Goal: Task Accomplishment & Management: Use online tool/utility

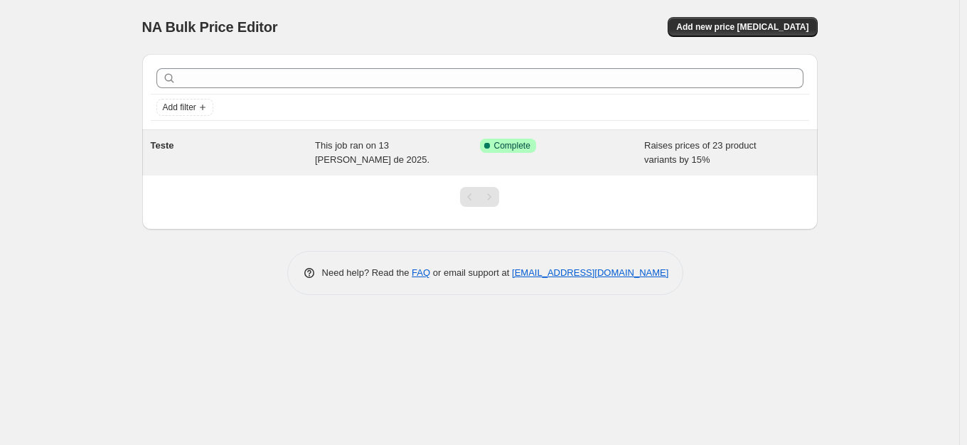
click at [304, 159] on div "Teste" at bounding box center [233, 153] width 165 height 28
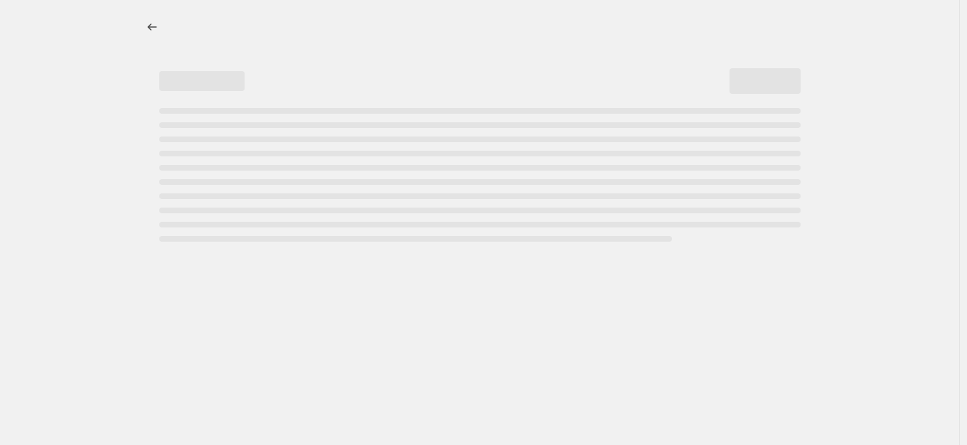
select select "percentage"
select select "collection"
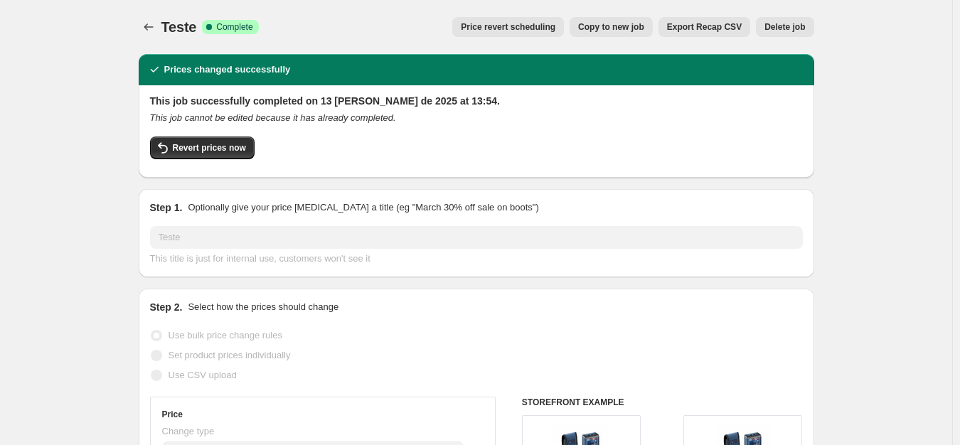
click at [799, 18] on button "Delete job" at bounding box center [785, 27] width 58 height 20
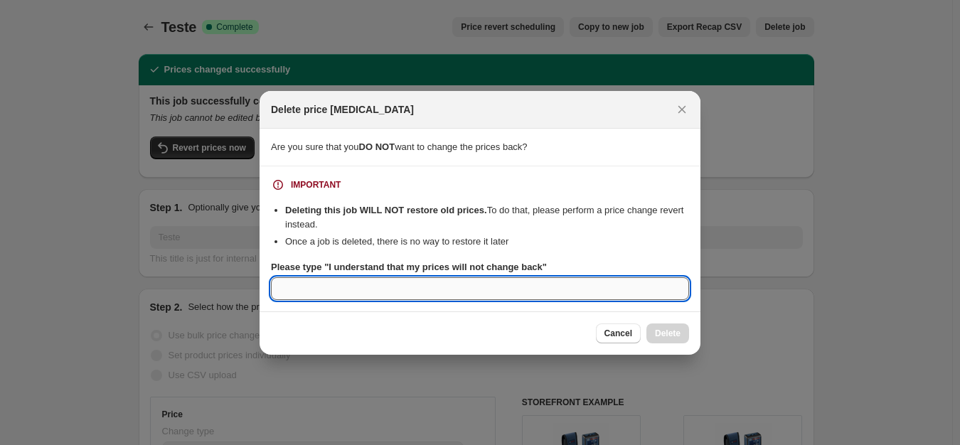
click at [350, 291] on input "Please type "I understand that my prices will not change back"" at bounding box center [480, 288] width 418 height 23
type input "t"
type input "I understand that my prices will not"
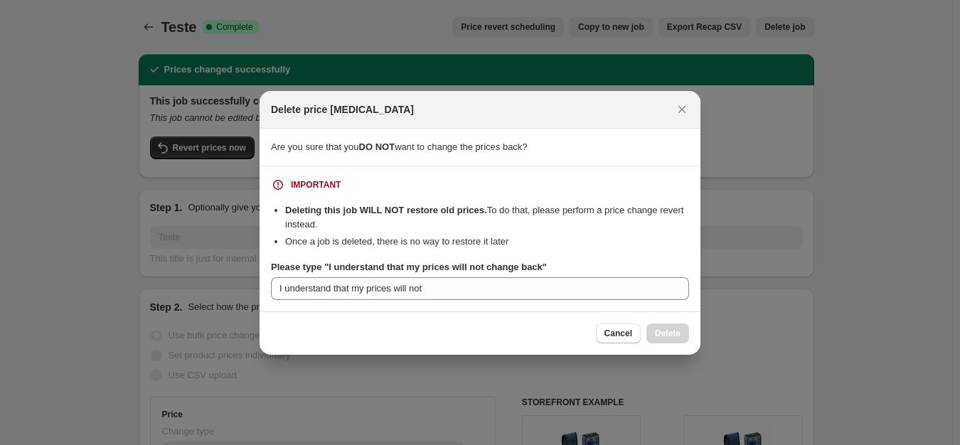
drag, startPoint x: 274, startPoint y: 201, endPoint x: 676, endPoint y: 227, distance: 402.5
click at [676, 227] on div "IMPORTANT Deleting this job WILL NOT restore old prices. To do that, please per…" at bounding box center [480, 239] width 418 height 122
click at [687, 104] on icon "Close" at bounding box center [682, 109] width 14 height 14
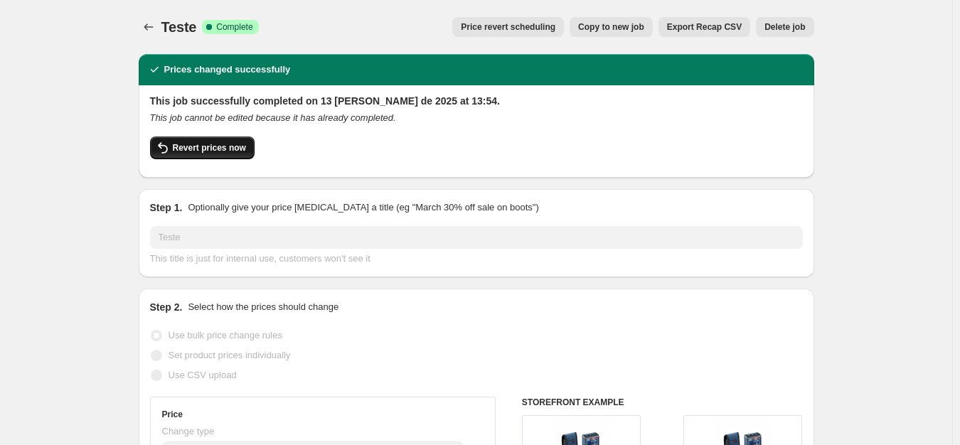
click at [215, 144] on span "Revert prices now" at bounding box center [209, 147] width 73 height 11
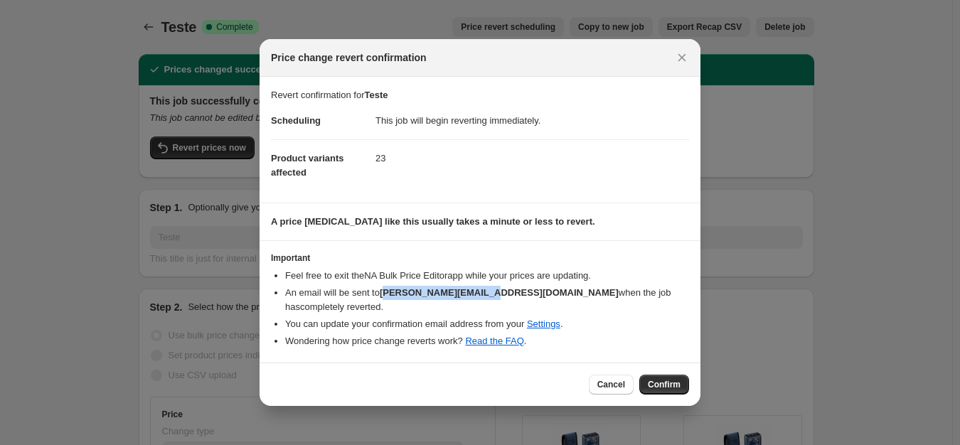
drag, startPoint x: 393, startPoint y: 294, endPoint x: 502, endPoint y: 284, distance: 109.2
click at [502, 284] on ul "Feel free to exit the NA Bulk Price Editor app while your prices are updating. …" at bounding box center [480, 309] width 418 height 80
click at [509, 286] on li "An email will be sent to [PERSON_NAME][EMAIL_ADDRESS][DOMAIN_NAME] when the job…" at bounding box center [487, 300] width 404 height 28
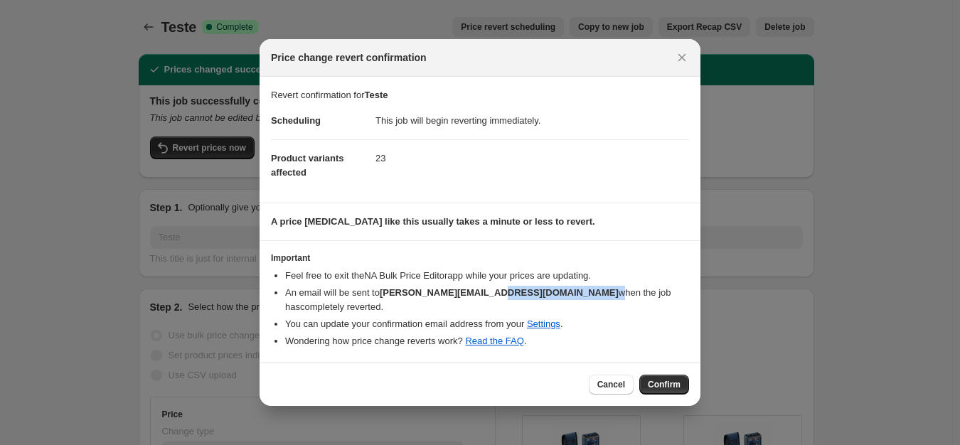
click at [509, 286] on li "An email will be sent to [PERSON_NAME][EMAIL_ADDRESS][DOMAIN_NAME] when the job…" at bounding box center [487, 300] width 404 height 28
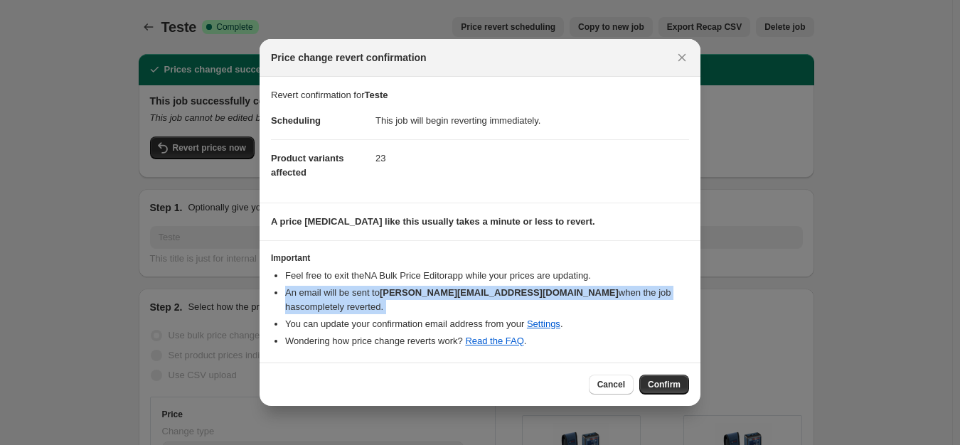
click at [509, 286] on li "An email will be sent to [PERSON_NAME][EMAIL_ADDRESS][DOMAIN_NAME] when the job…" at bounding box center [487, 300] width 404 height 28
click at [380, 290] on li "An email will be sent to [PERSON_NAME][EMAIL_ADDRESS][DOMAIN_NAME] when the job…" at bounding box center [487, 300] width 404 height 28
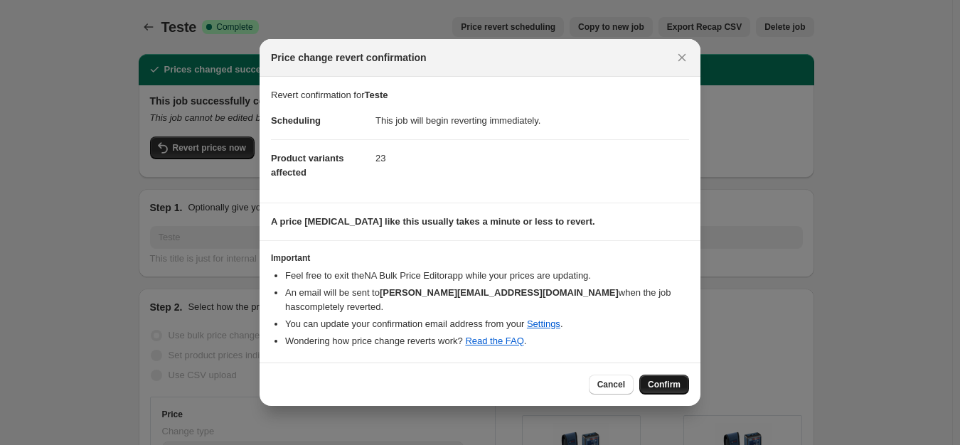
click at [674, 384] on span "Confirm" at bounding box center [664, 384] width 33 height 11
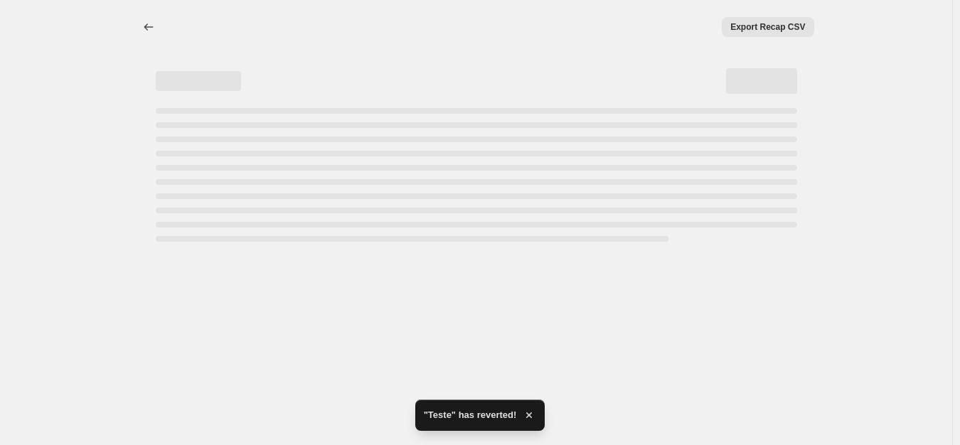
select select "percentage"
select select "collection"
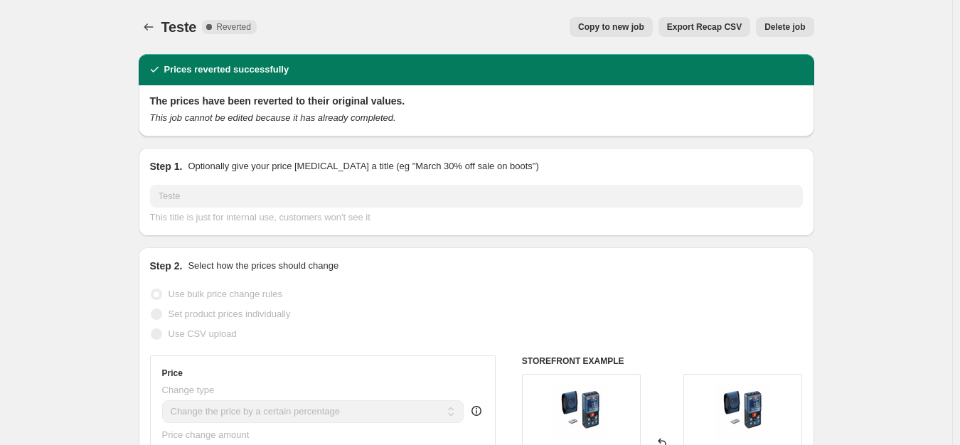
scroll to position [284, 0]
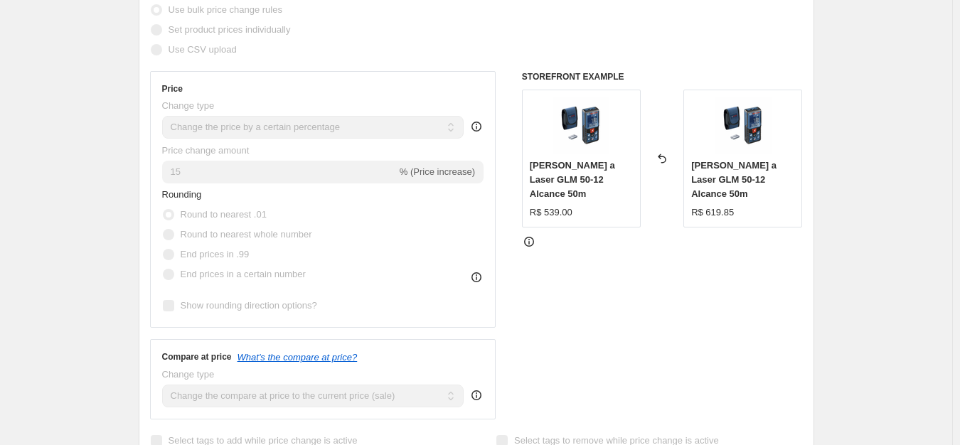
click at [560, 179] on span "[PERSON_NAME] a Laser GLM 50-12 Alcance 50m" at bounding box center [572, 179] width 85 height 39
click at [572, 176] on span "[PERSON_NAME] a Laser GLM 50-12 Alcance 50m" at bounding box center [572, 179] width 85 height 39
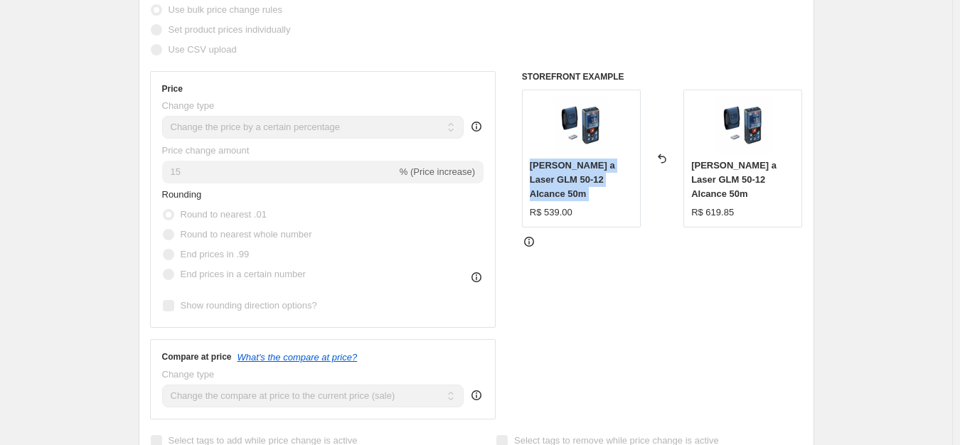
click at [572, 176] on span "[PERSON_NAME] a Laser GLM 50-12 Alcance 50m" at bounding box center [572, 179] width 85 height 39
click at [571, 179] on span "[PERSON_NAME] a Laser GLM 50-12 Alcance 50m" at bounding box center [572, 179] width 85 height 39
drag, startPoint x: 572, startPoint y: 191, endPoint x: 619, endPoint y: 185, distance: 46.7
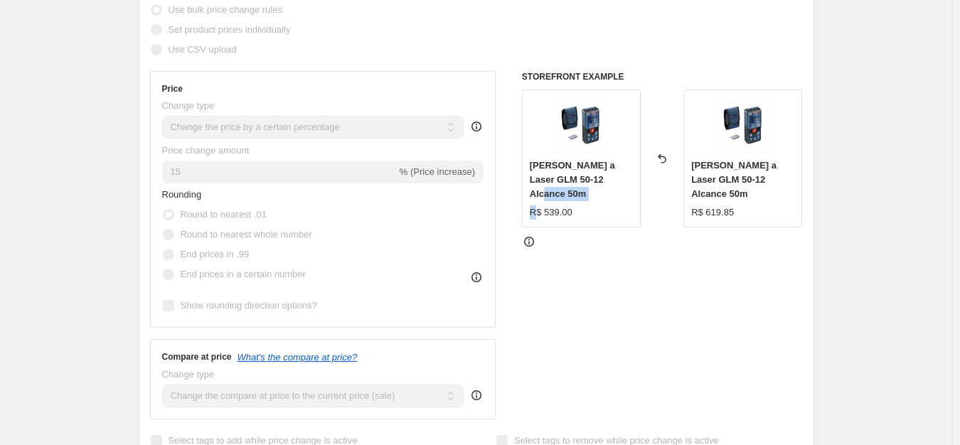
click at [619, 185] on div "[PERSON_NAME] a Laser GLM 50-12 Alcance 50m R$ 539.00" at bounding box center [581, 189] width 103 height 61
click at [596, 205] on div "R$ 539.00" at bounding box center [581, 212] width 103 height 14
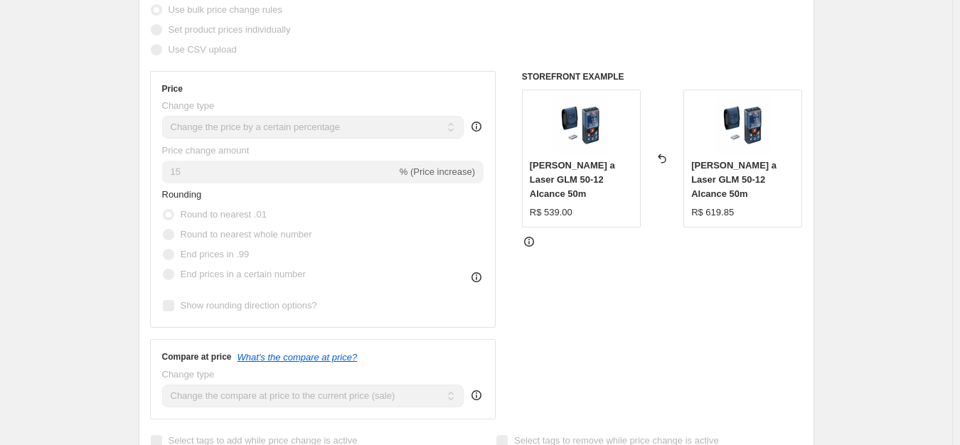
click at [589, 186] on div "[PERSON_NAME] a Laser GLM 50-12 Alcance 50m" at bounding box center [581, 180] width 103 height 43
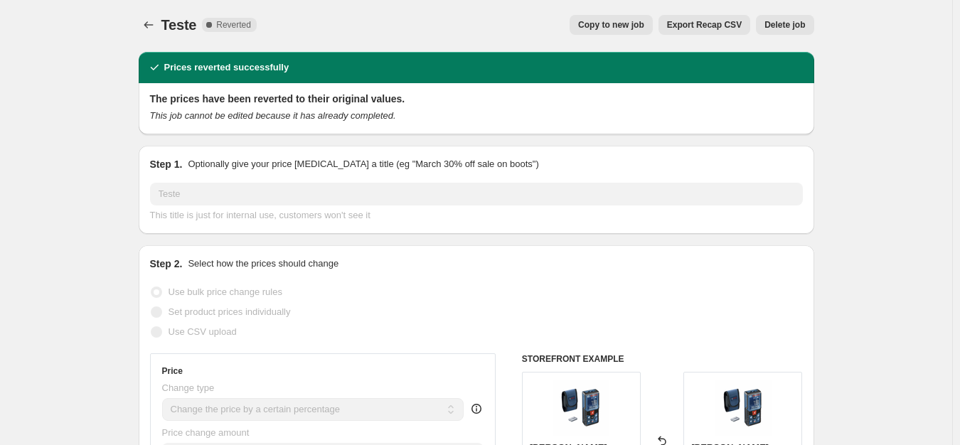
scroll to position [0, 0]
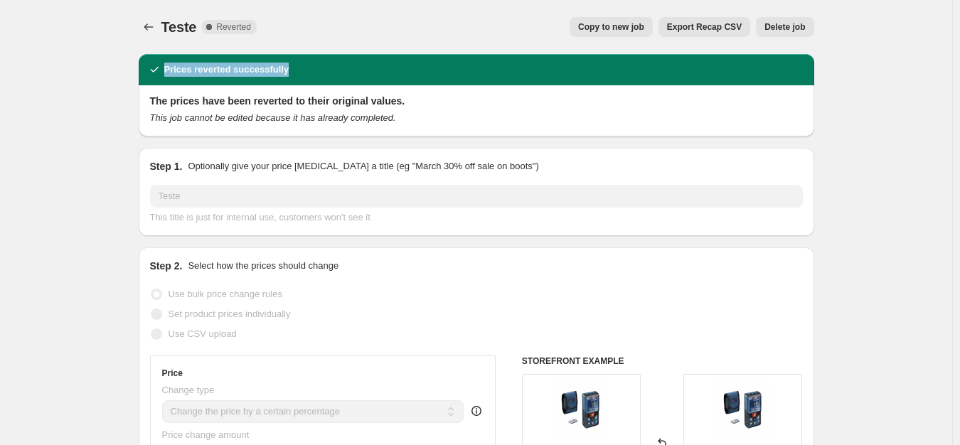
drag, startPoint x: 220, startPoint y: 70, endPoint x: 356, endPoint y: 60, distance: 136.9
click at [783, 27] on span "Delete job" at bounding box center [784, 26] width 41 height 11
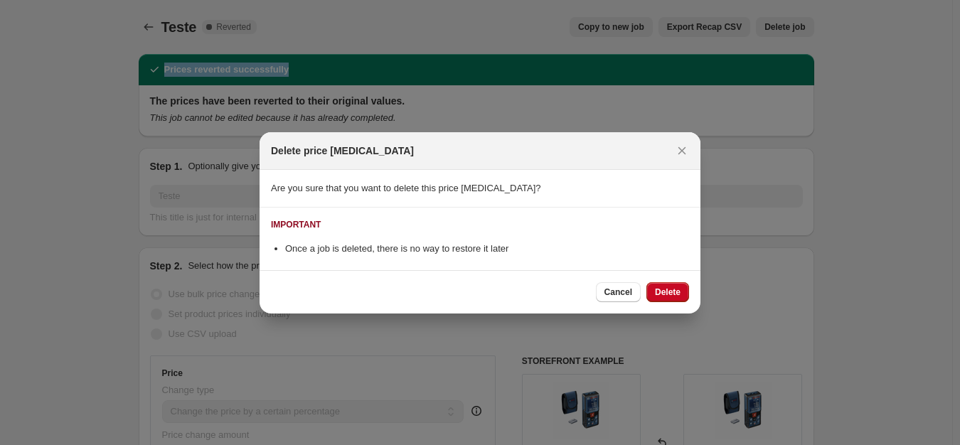
drag, startPoint x: 670, startPoint y: 292, endPoint x: 655, endPoint y: 193, distance: 100.6
click at [670, 291] on span "Delete" at bounding box center [668, 292] width 26 height 11
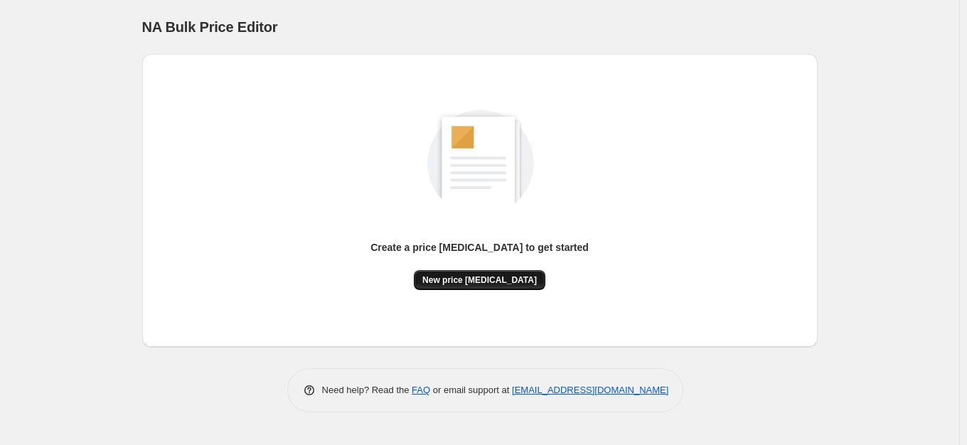
click at [488, 274] on button "New price [MEDICAL_DATA]" at bounding box center [480, 280] width 132 height 20
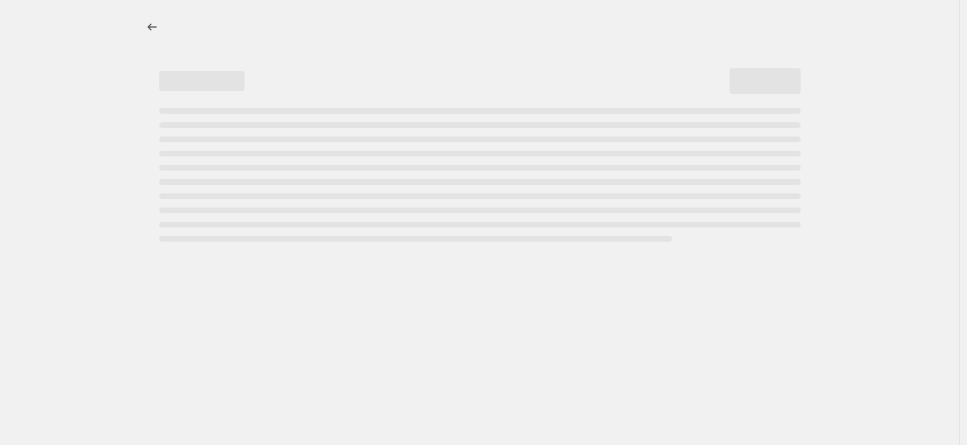
select select "percentage"
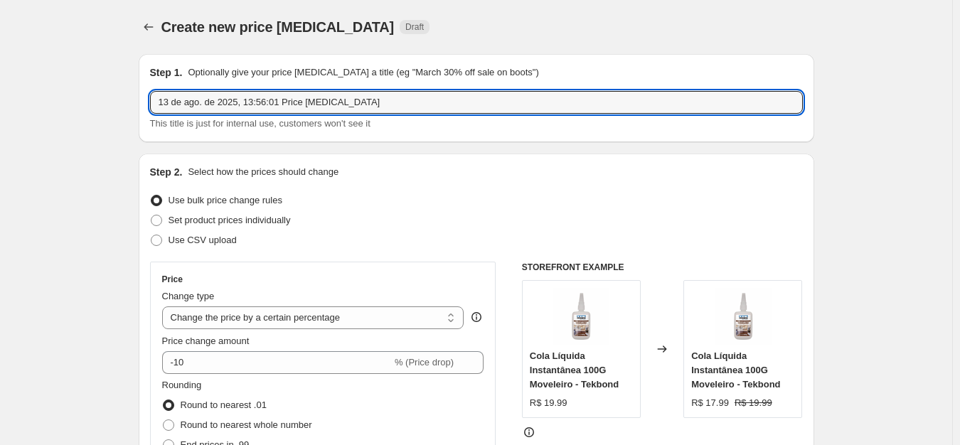
drag, startPoint x: 528, startPoint y: 95, endPoint x: 64, endPoint y: 78, distance: 464.6
click at [282, 107] on input "13 de ago. de 2025, 13:56:01 Price [MEDICAL_DATA]" at bounding box center [476, 102] width 653 height 23
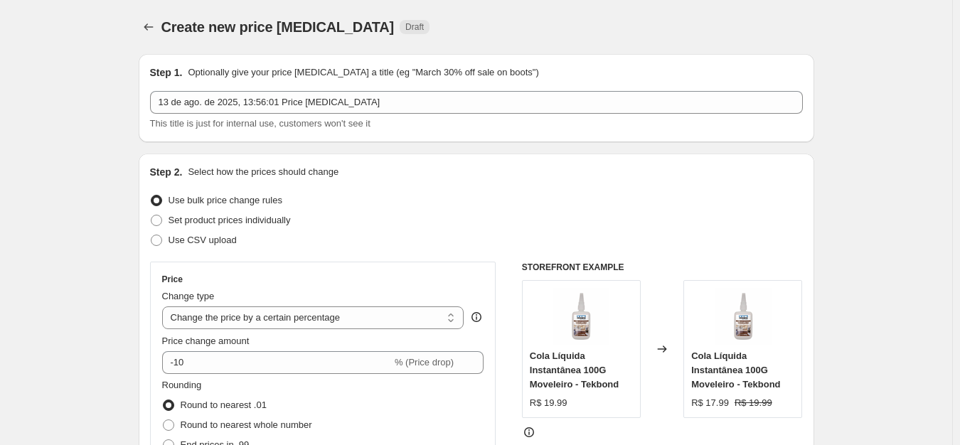
click at [365, 118] on span "This title is just for internal use, customers won't see it" at bounding box center [260, 123] width 220 height 11
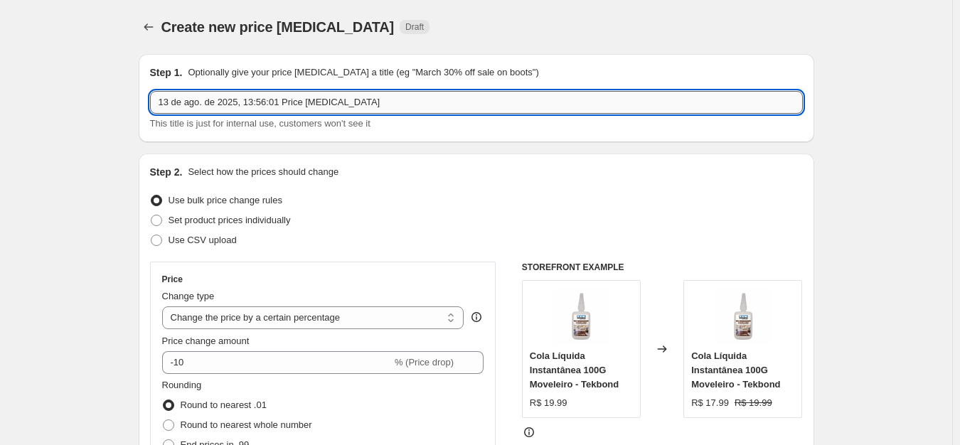
click at [383, 111] on input "13 de ago. de 2025, 13:56:01 Price [MEDICAL_DATA]" at bounding box center [476, 102] width 653 height 23
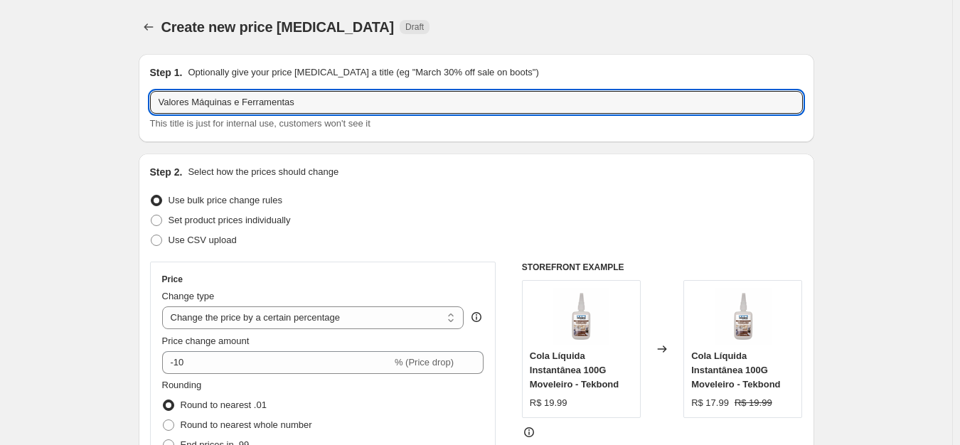
type input "Valores Máquinas e Ferramentas"
click at [366, 70] on p "Optionally give your price [MEDICAL_DATA] a title (eg "March 30% off sale on bo…" at bounding box center [363, 72] width 350 height 14
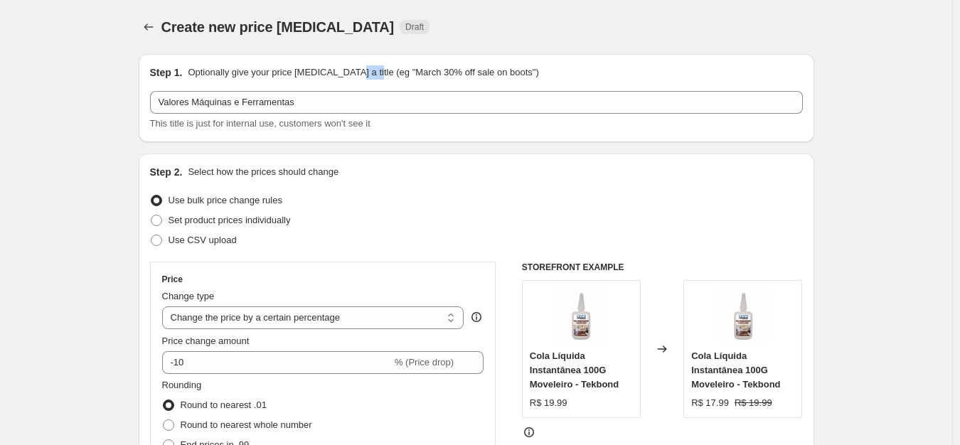
click at [366, 70] on p "Optionally give your price [MEDICAL_DATA] a title (eg "March 30% off sale on bo…" at bounding box center [363, 72] width 350 height 14
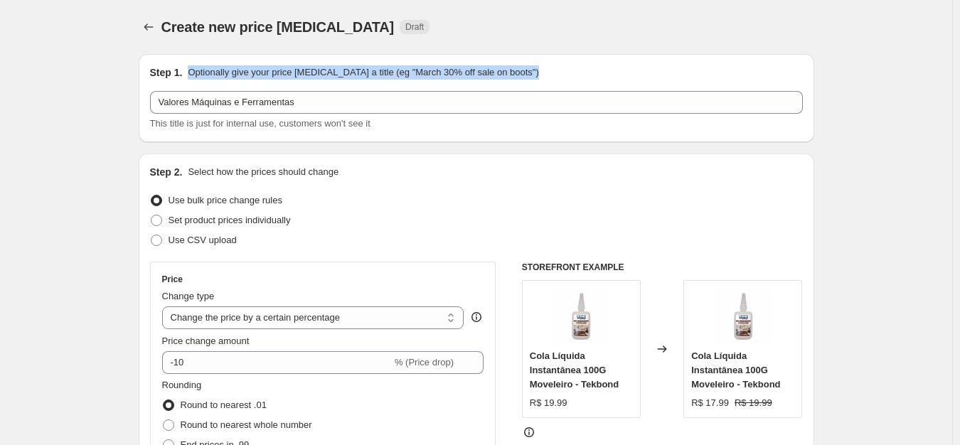
click at [366, 70] on p "Optionally give your price [MEDICAL_DATA] a title (eg "March 30% off sale on bo…" at bounding box center [363, 72] width 350 height 14
click at [480, 77] on p "Optionally give your price [MEDICAL_DATA] a title (eg "March 30% off sale on bo…" at bounding box center [363, 72] width 350 height 14
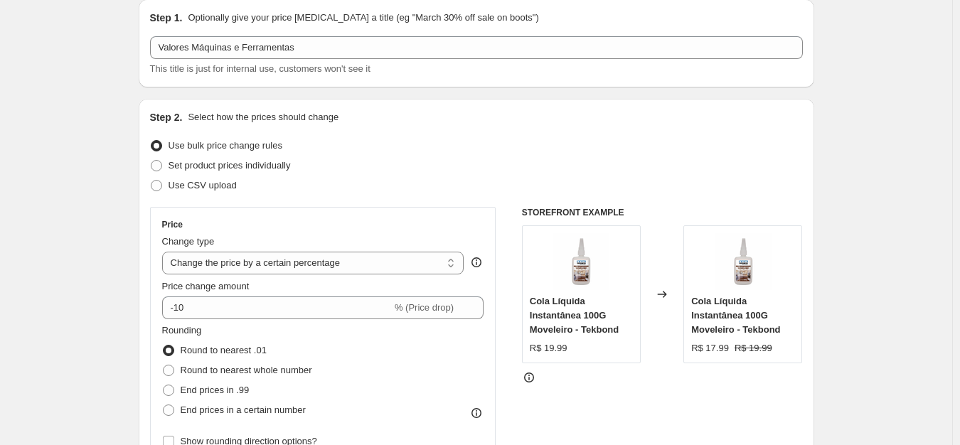
scroll to position [142, 0]
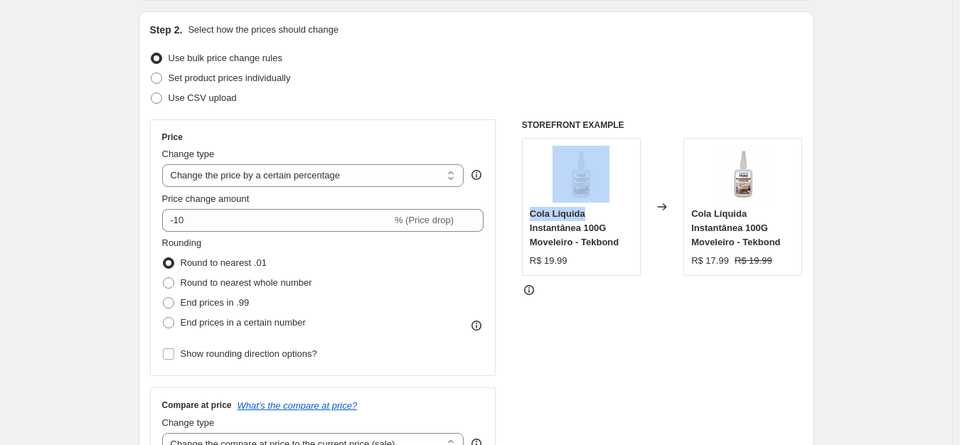
drag, startPoint x: 531, startPoint y: 149, endPoint x: 616, endPoint y: 213, distance: 106.6
click at [616, 213] on div "Price Change type Change the price to a certain amount Change the price by a ce…" at bounding box center [476, 293] width 653 height 348
drag, startPoint x: 545, startPoint y: 258, endPoint x: 620, endPoint y: 258, distance: 74.6
click at [581, 249] on div "Cola Líquida Instantânea 100G Moveleiro - Tekbond R$ 19.99" at bounding box center [581, 237] width 103 height 61
click at [682, 268] on div "Changed to" at bounding box center [662, 207] width 43 height 138
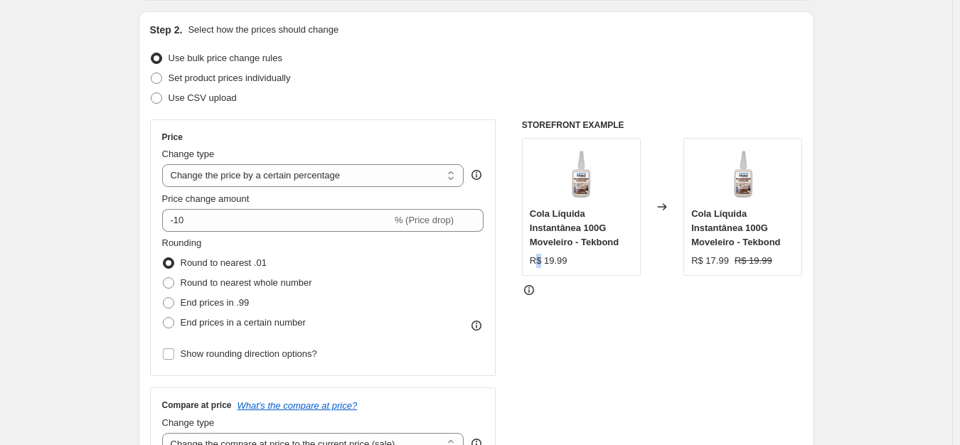
click at [542, 255] on div "R$ 19.99" at bounding box center [549, 261] width 38 height 14
click at [558, 258] on div "R$ 19.99" at bounding box center [549, 261] width 38 height 14
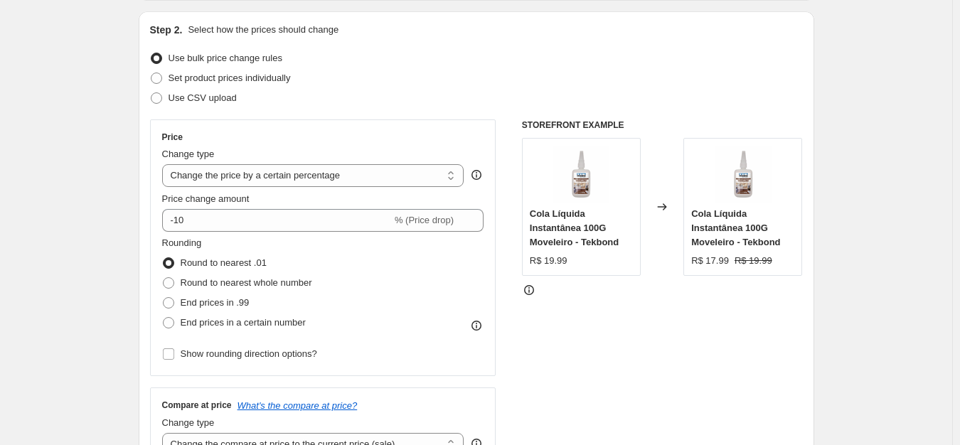
click at [721, 259] on div "R$ 17.99" at bounding box center [710, 261] width 38 height 14
click at [758, 259] on strike "R$ 19.99" at bounding box center [753, 261] width 38 height 14
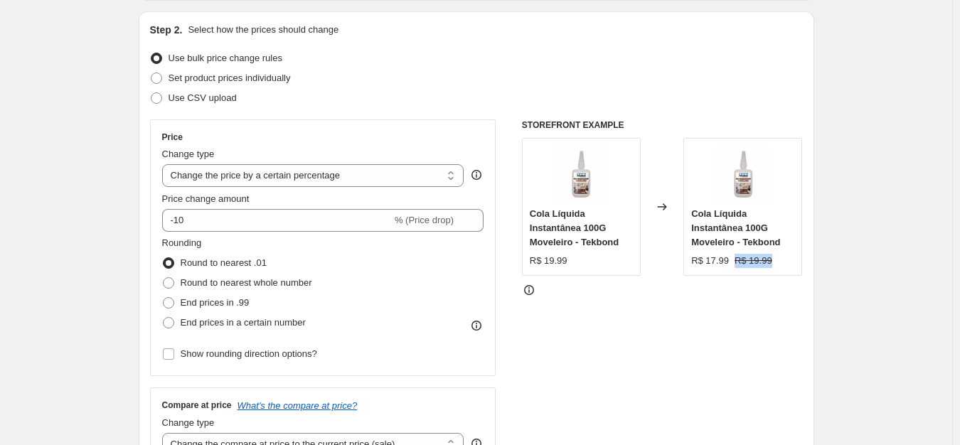
click at [758, 259] on strike "R$ 19.99" at bounding box center [753, 261] width 38 height 14
drag, startPoint x: 537, startPoint y: 237, endPoint x: 577, endPoint y: 247, distance: 41.2
click at [557, 247] on span "Cola Líquida Instantânea 100G Moveleiro - Tekbond" at bounding box center [574, 227] width 89 height 39
drag, startPoint x: 574, startPoint y: 263, endPoint x: 646, endPoint y: 257, distance: 72.7
click at [615, 264] on div "Cola Líquida Instantânea 100G Moveleiro - Tekbond R$ 19.99" at bounding box center [581, 207] width 119 height 138
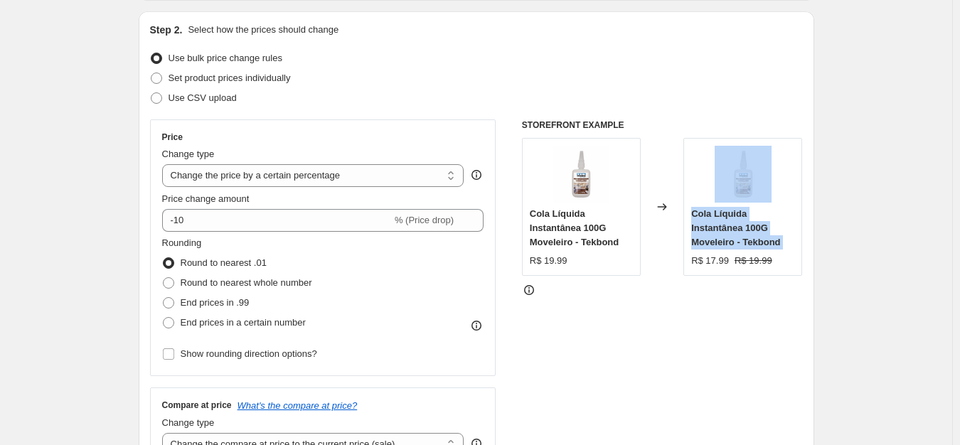
drag, startPoint x: 689, startPoint y: 257, endPoint x: 707, endPoint y: 240, distance: 25.1
click at [713, 257] on div "Cola Líquida Instantânea 100G Moveleiro - Tekbond R$ 19.99 Changed to Cola Líqu…" at bounding box center [662, 207] width 281 height 138
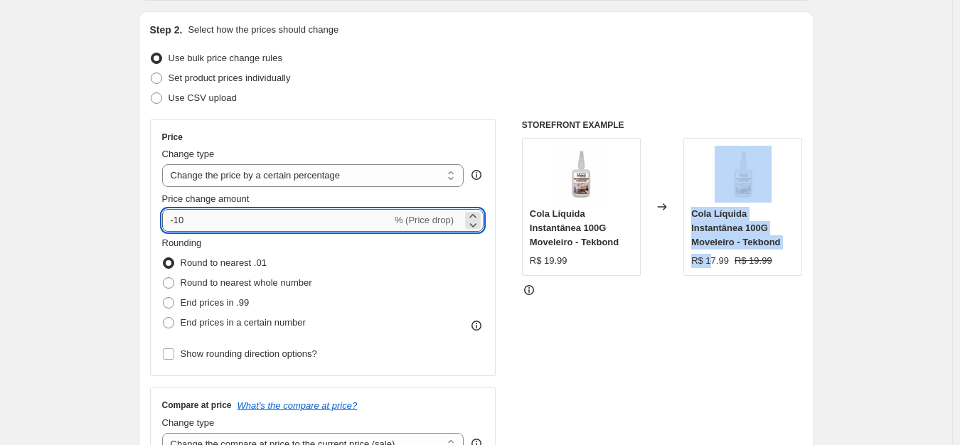
click at [294, 214] on input "-10" at bounding box center [277, 220] width 230 height 23
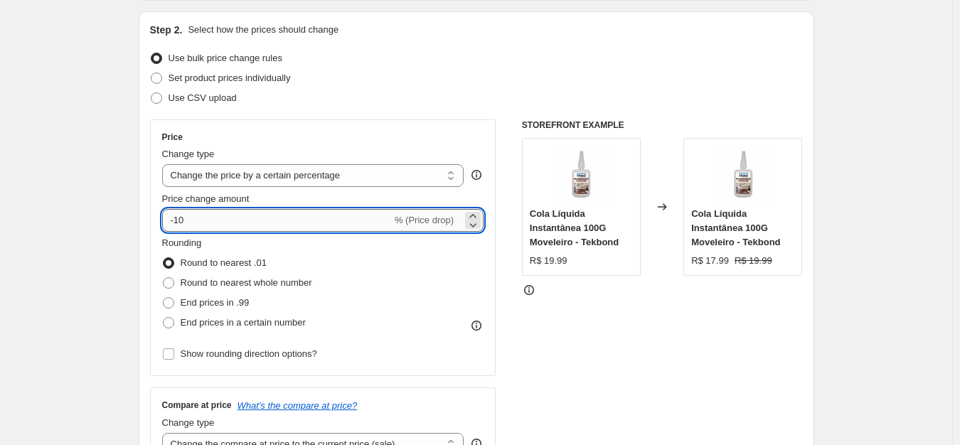
click at [294, 214] on input "-10" at bounding box center [277, 220] width 230 height 23
drag, startPoint x: 294, startPoint y: 214, endPoint x: 81, endPoint y: 218, distance: 213.3
type input "5"
type input "15"
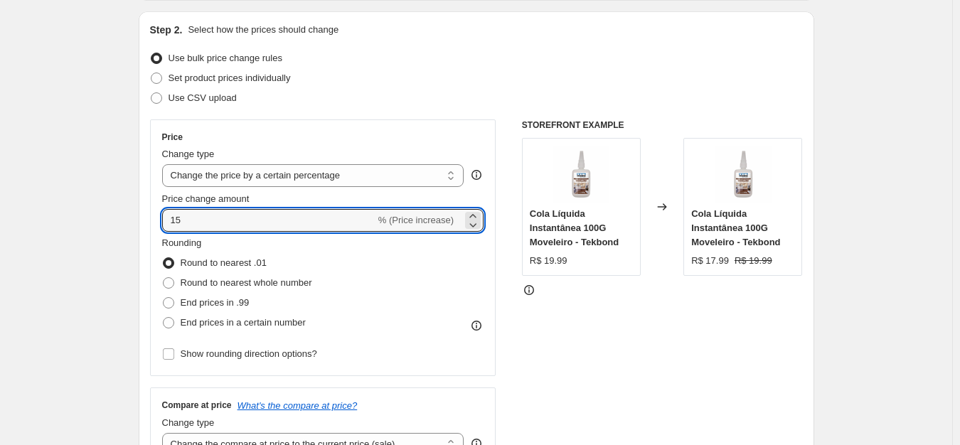
click at [644, 330] on div "STOREFRONT EXAMPLE Cola Líquida Instantânea 100G Moveleiro - Tekbond R$ 19.99 C…" at bounding box center [662, 293] width 281 height 348
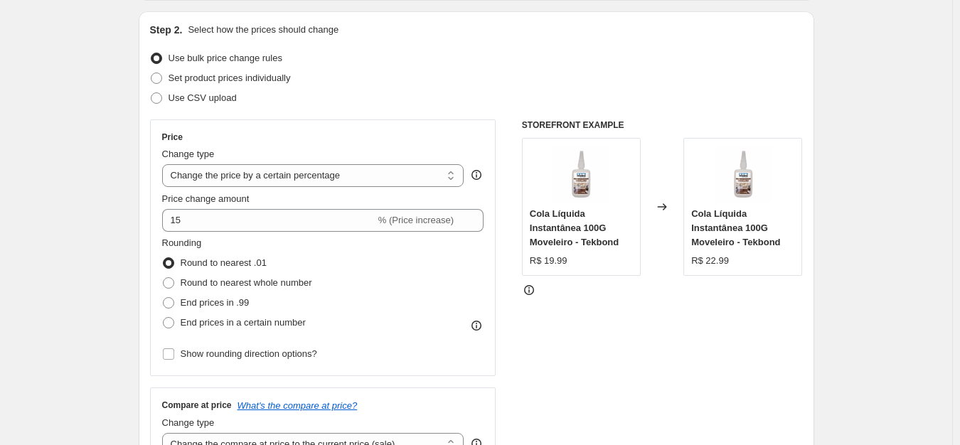
click at [169, 248] on span "Rounding" at bounding box center [182, 242] width 40 height 11
click at [220, 310] on span "End prices in .99" at bounding box center [215, 303] width 69 height 14
click at [164, 298] on input "End prices in .99" at bounding box center [163, 297] width 1 height 1
radio input "true"
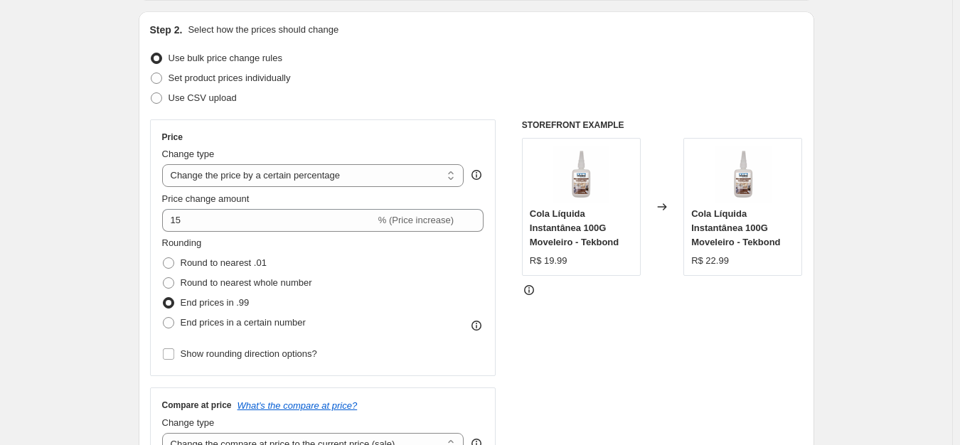
click at [213, 306] on span "End prices in .99" at bounding box center [215, 302] width 69 height 11
click at [164, 298] on input "End prices in .99" at bounding box center [163, 297] width 1 height 1
click at [213, 306] on span "End prices in .99" at bounding box center [215, 302] width 69 height 11
click at [164, 298] on input "End prices in .99" at bounding box center [163, 297] width 1 height 1
click at [555, 419] on div "STOREFRONT EXAMPLE Cola Líquida Instantânea 100G Moveleiro - Tekbond R$ 19.99 C…" at bounding box center [662, 293] width 281 height 348
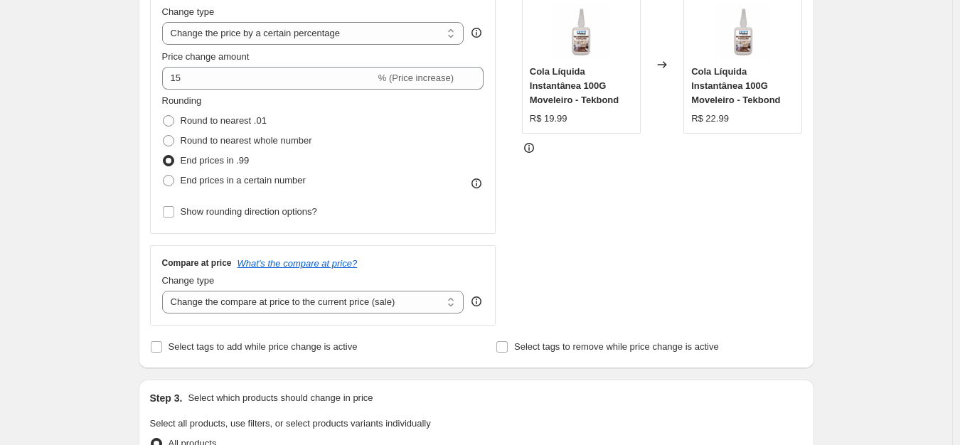
scroll to position [355, 0]
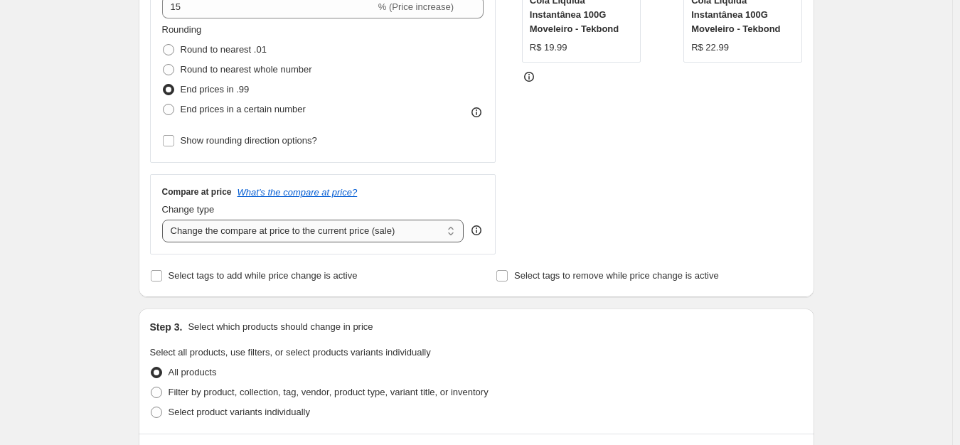
click at [282, 231] on select "Change the compare at price to the current price (sale) Change the compare at p…" at bounding box center [313, 231] width 302 height 23
click at [165, 220] on select "Change the compare at price to the current price (sale) Change the compare at p…" at bounding box center [313, 231] width 302 height 23
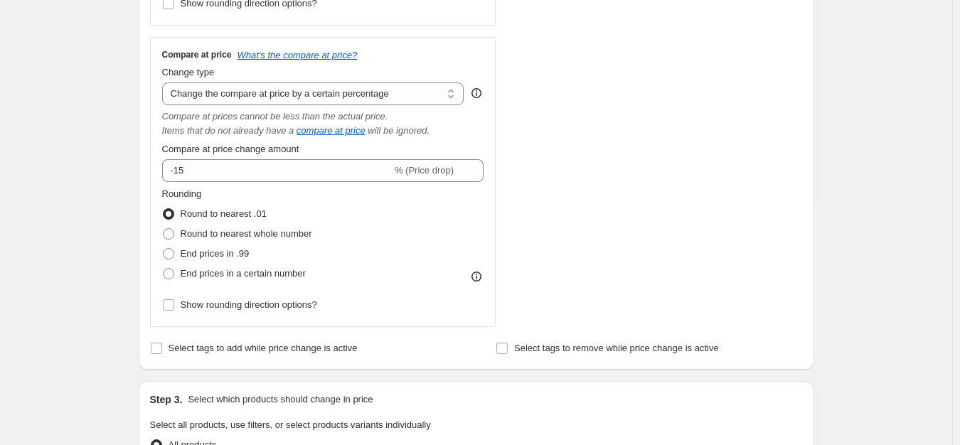
scroll to position [498, 0]
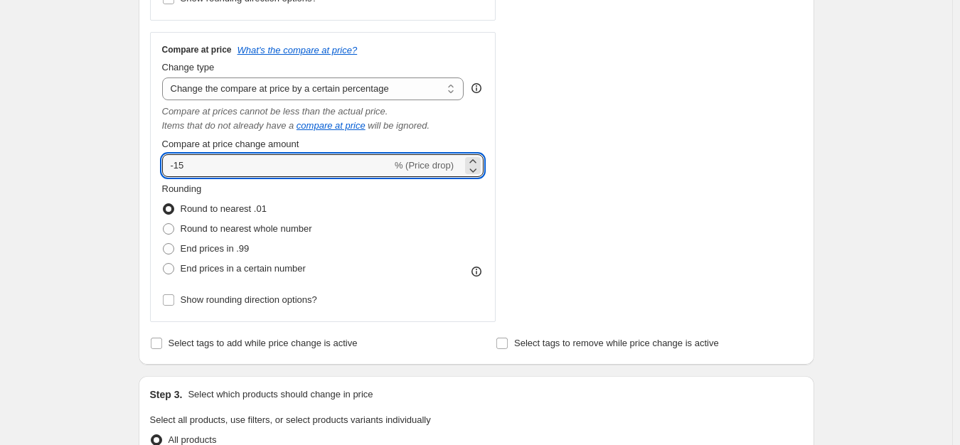
drag, startPoint x: 341, startPoint y: 172, endPoint x: 151, endPoint y: 153, distance: 190.1
click at [151, 153] on div "Step 2. Select how the prices should change Use bulk price change rules Set pro…" at bounding box center [476, 10] width 675 height 709
click at [123, 152] on div "Create new price [MEDICAL_DATA]. This page is ready Create new price [MEDICAL_D…" at bounding box center [476, 317] width 952 height 1631
click at [231, 166] on input "-15" at bounding box center [277, 165] width 230 height 23
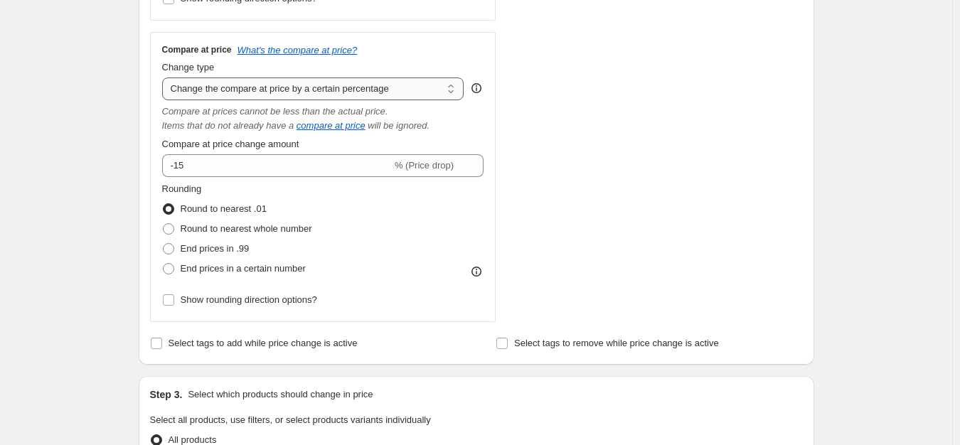
click at [358, 91] on select "Change the compare at price to the current price (sale) Change the compare at p…" at bounding box center [313, 88] width 302 height 23
select select "ep"
click at [165, 77] on select "Change the compare at price to the current price (sale) Change the compare at p…" at bounding box center [313, 88] width 302 height 23
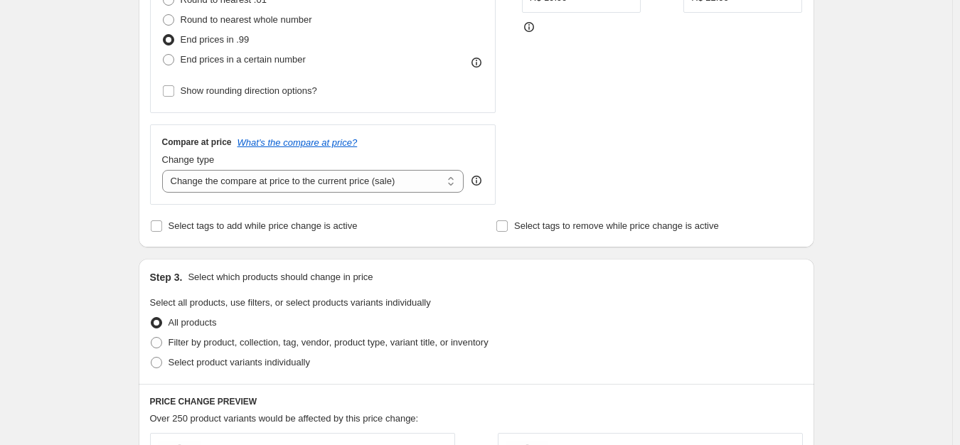
scroll to position [355, 0]
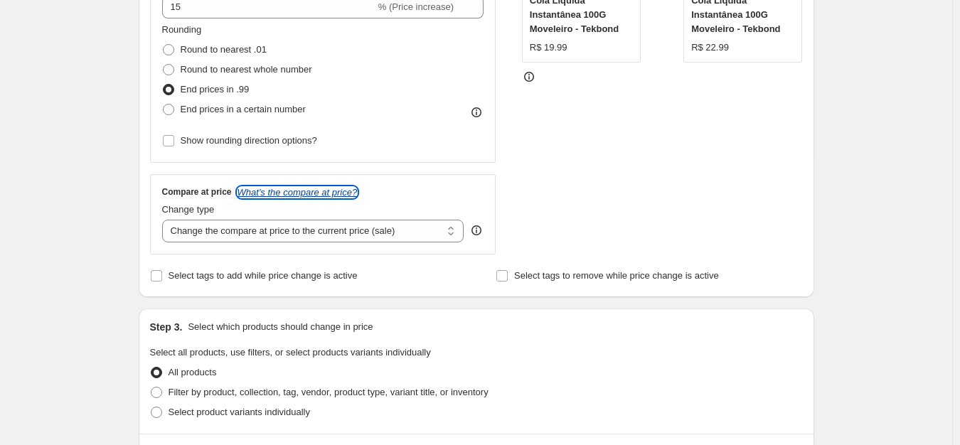
click at [358, 193] on icon "What's the compare at price?" at bounding box center [297, 192] width 120 height 11
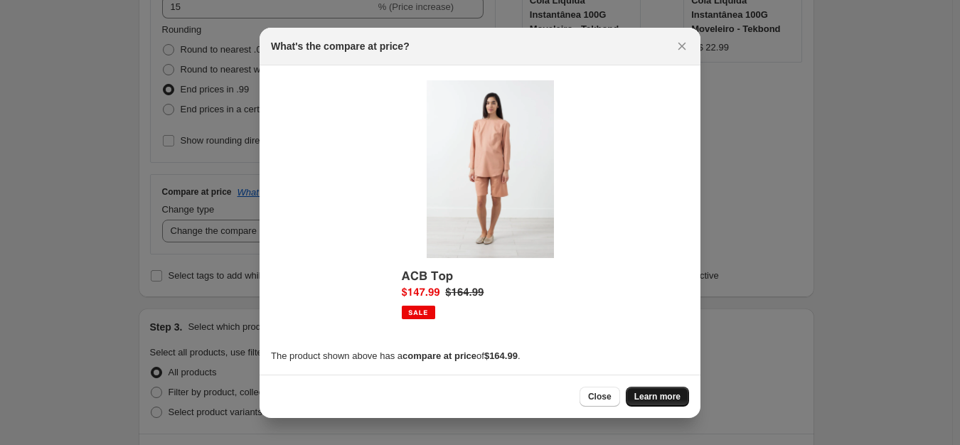
click at [666, 396] on span "Learn more" at bounding box center [657, 396] width 46 height 11
click at [680, 33] on div "What's the compare at price?" at bounding box center [479, 47] width 441 height 38
click at [680, 46] on icon "Close" at bounding box center [682, 46] width 14 height 14
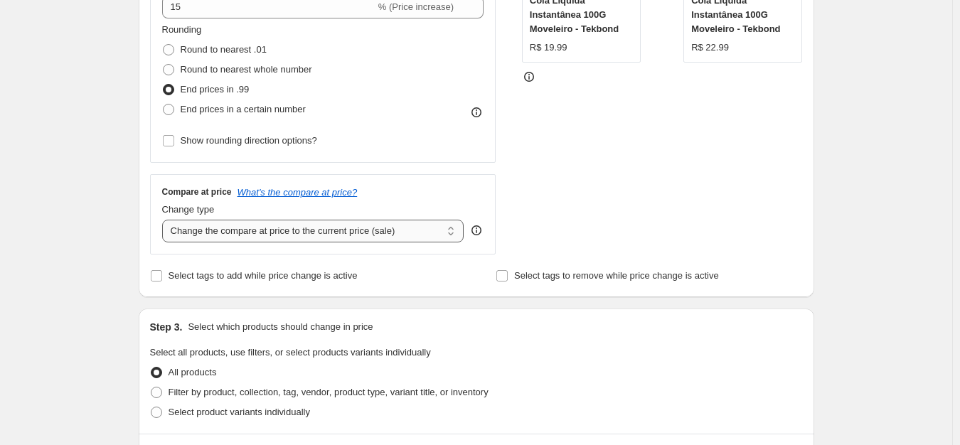
click at [362, 230] on select "Change the compare at price to the current price (sale) Change the compare at p…" at bounding box center [313, 231] width 302 height 23
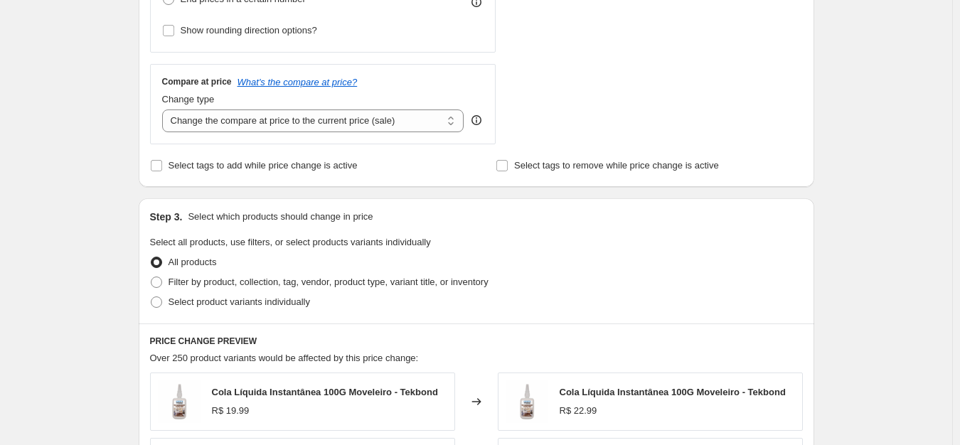
scroll to position [498, 0]
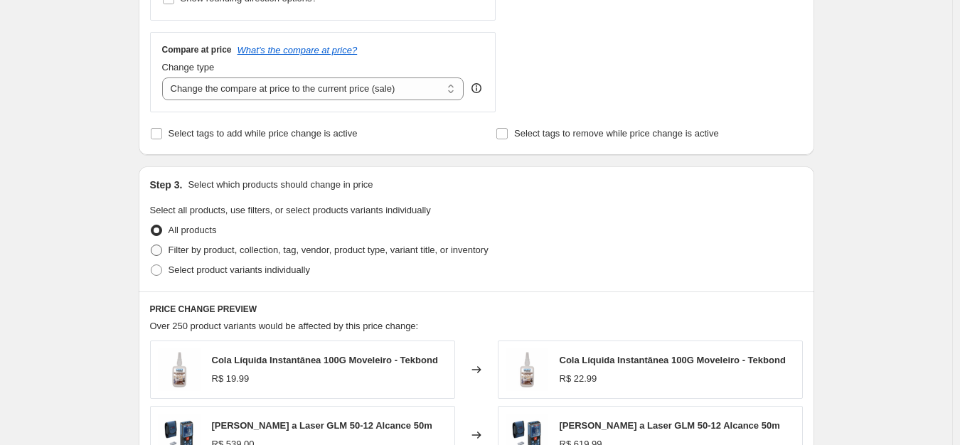
click at [236, 252] on span "Filter by product, collection, tag, vendor, product type, variant title, or inv…" at bounding box center [328, 250] width 320 height 11
click at [151, 245] on input "Filter by product, collection, tag, vendor, product type, variant title, or inv…" at bounding box center [151, 245] width 1 height 1
radio input "true"
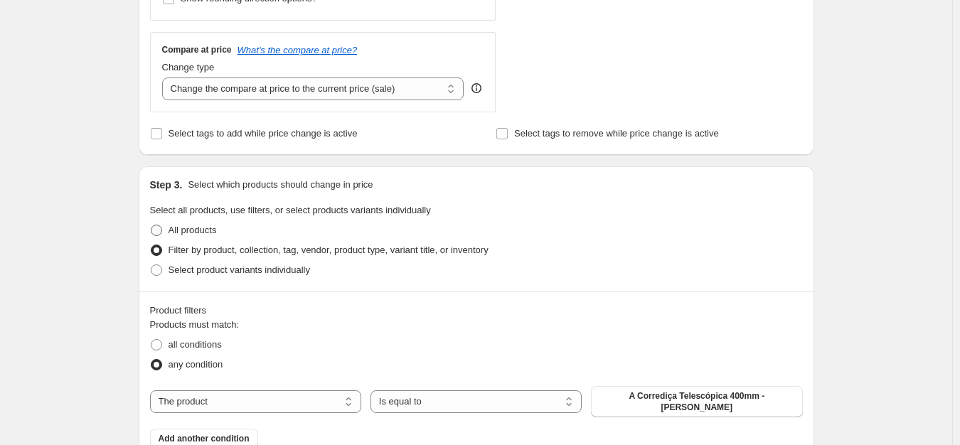
click at [178, 226] on span "All products" at bounding box center [192, 230] width 48 height 11
click at [151, 225] on input "All products" at bounding box center [151, 225] width 1 height 1
radio input "true"
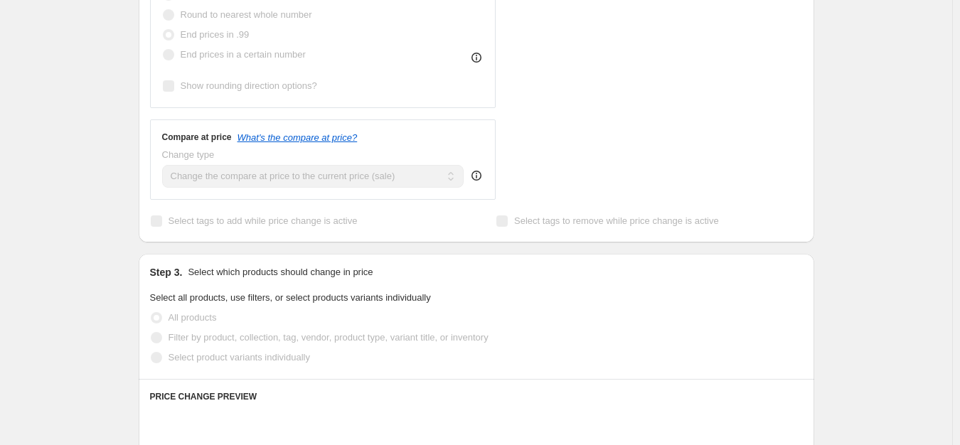
scroll to position [355, 0]
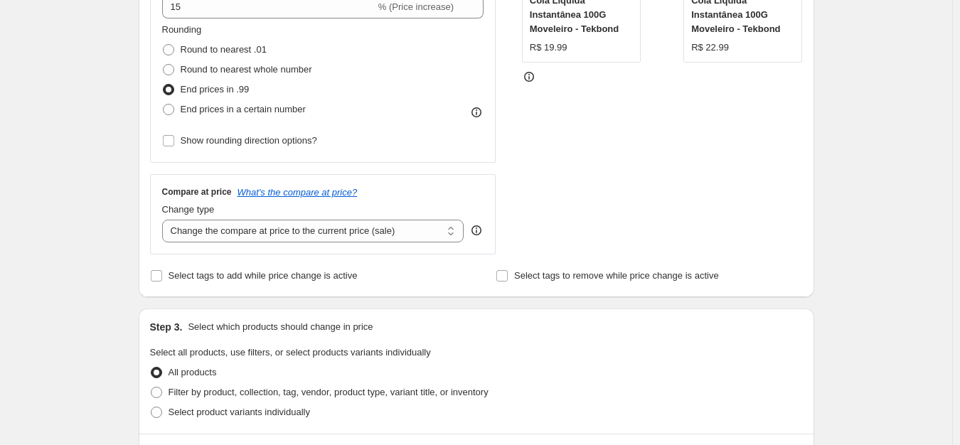
click at [483, 235] on icon at bounding box center [476, 230] width 14 height 14
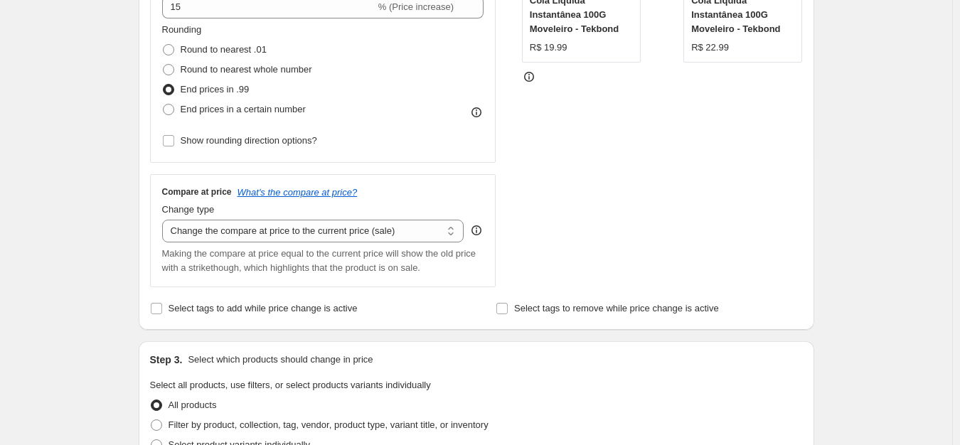
click at [381, 253] on span "Making the compare at price equal to the current price will show the old price …" at bounding box center [319, 260] width 314 height 25
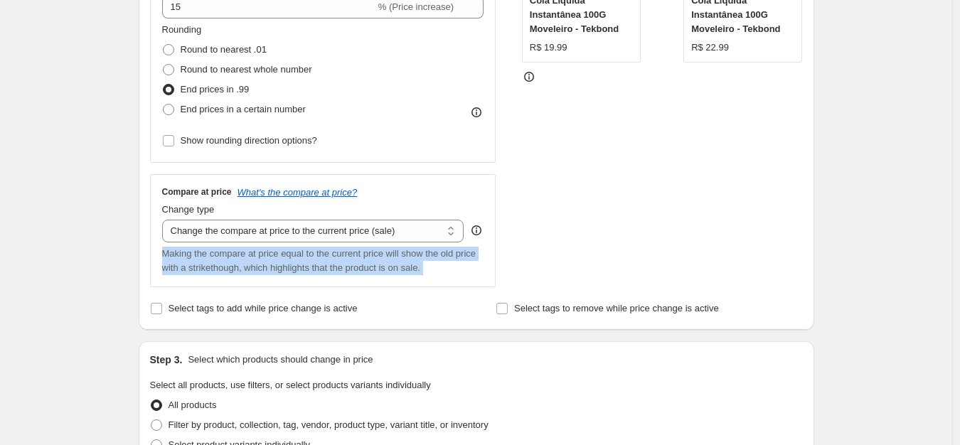
click at [381, 253] on span "Making the compare at price equal to the current price will show the old price …" at bounding box center [319, 260] width 314 height 25
copy span "Making the compare at price equal to the current price will show the old price …"
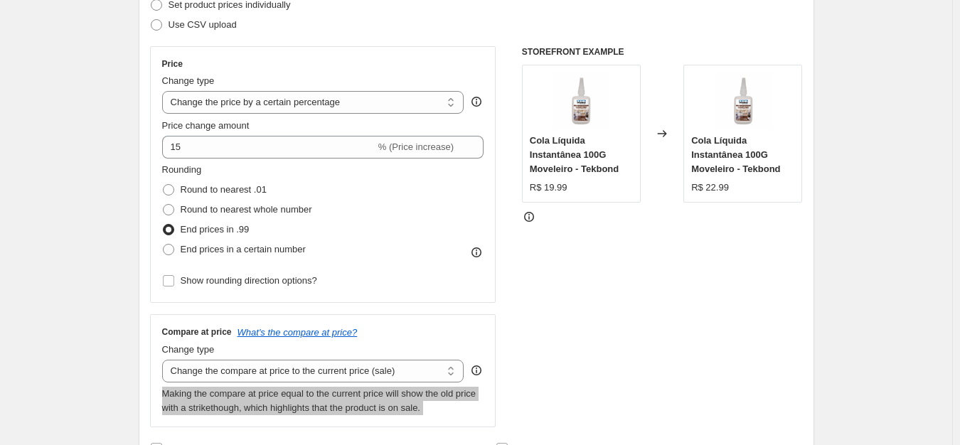
scroll to position [284, 0]
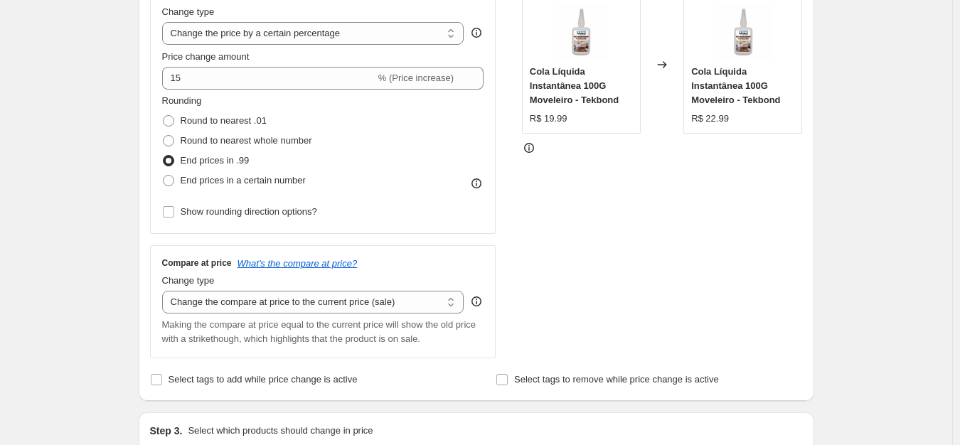
click at [545, 282] on div "STOREFRONT EXAMPLE Cola Líquida Instantânea 100G Moveleiro - Tekbond R$ 19.99 C…" at bounding box center [662, 167] width 281 height 381
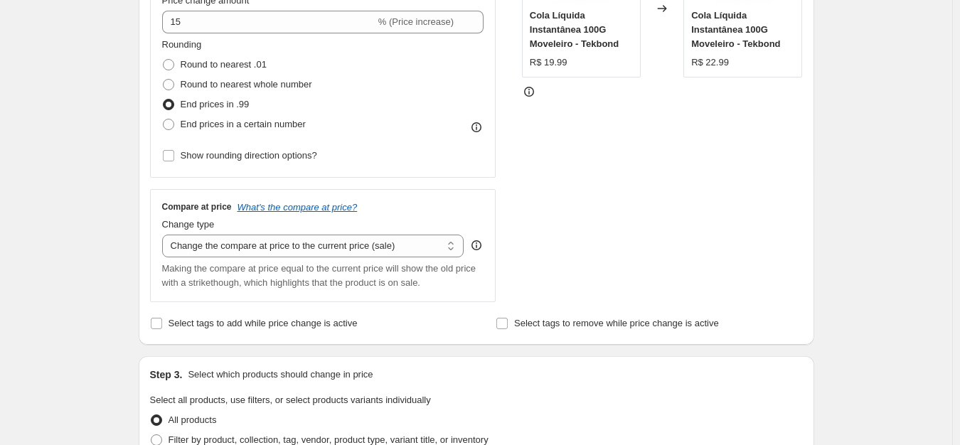
scroll to position [355, 0]
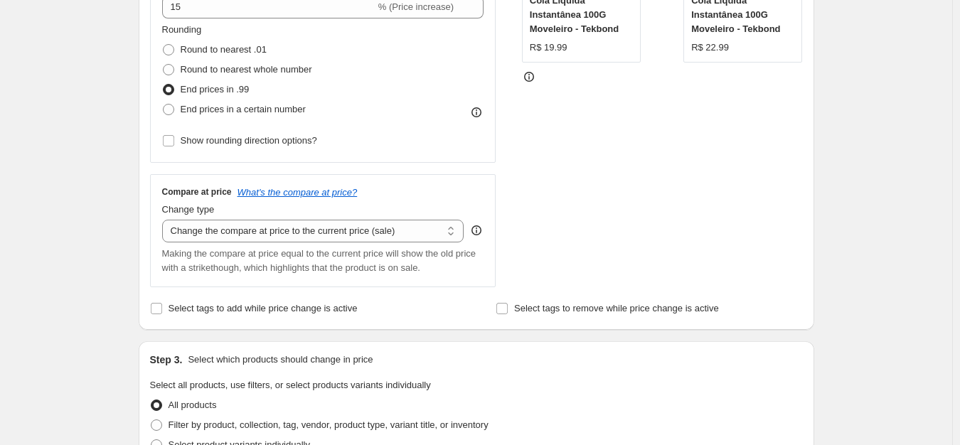
click at [275, 247] on div "Making the compare at price equal to the current price will show the old price …" at bounding box center [323, 261] width 322 height 28
click at [283, 235] on select "Change the compare at price to the current price (sale) Change the compare at p…" at bounding box center [313, 231] width 302 height 23
select select "remove"
click at [165, 220] on select "Change the compare at price to the current price (sale) Change the compare at p…" at bounding box center [313, 231] width 302 height 23
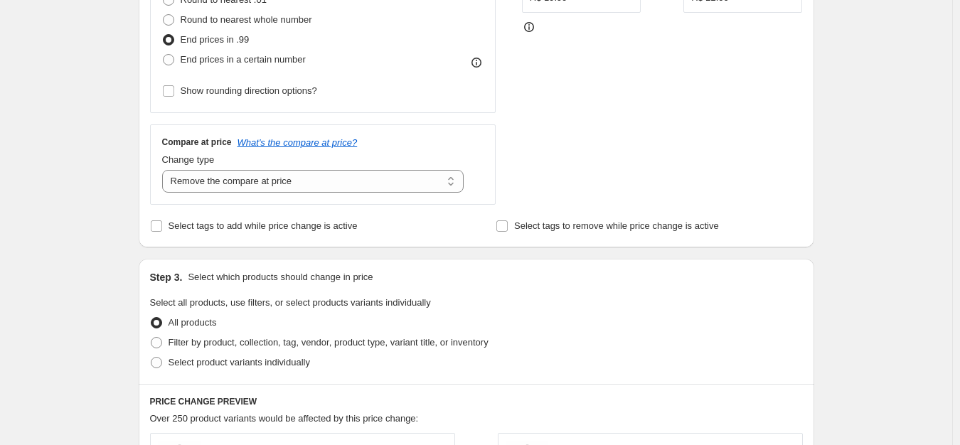
scroll to position [427, 0]
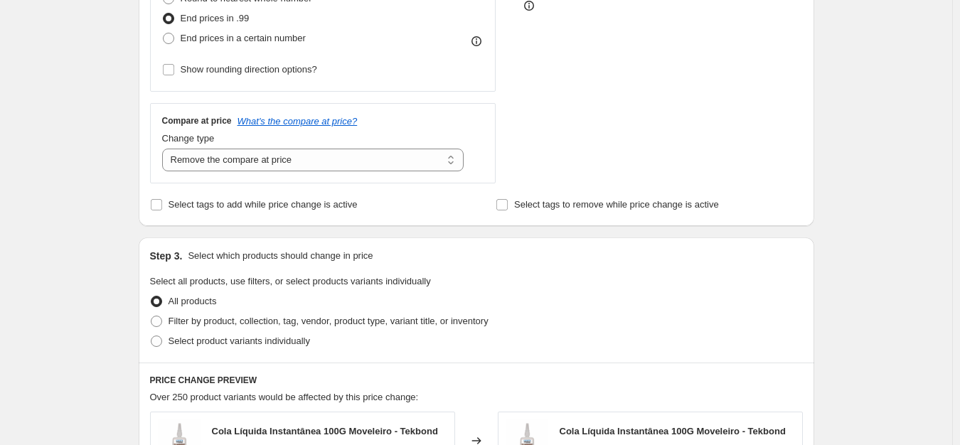
click at [279, 142] on div "Change type" at bounding box center [313, 139] width 302 height 14
click at [237, 147] on div "Change type Change the compare at price to the current price (sale) Change the …" at bounding box center [313, 152] width 302 height 40
click at [303, 178] on div "Compare at price What's the compare at price? Change type Change the compare at…" at bounding box center [323, 143] width 346 height 80
click at [316, 165] on select "Change the compare at price to the current price (sale) Change the compare at p…" at bounding box center [313, 160] width 302 height 23
click at [538, 97] on div "STOREFRONT EXAMPLE Cola Líquida Instantânea 100G Moveleiro - Tekbond R$ 19.99 C…" at bounding box center [662, 9] width 281 height 348
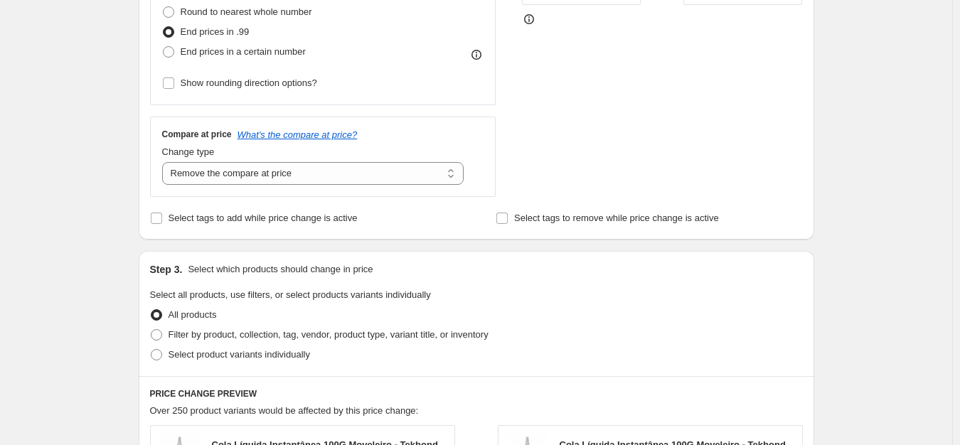
scroll to position [355, 0]
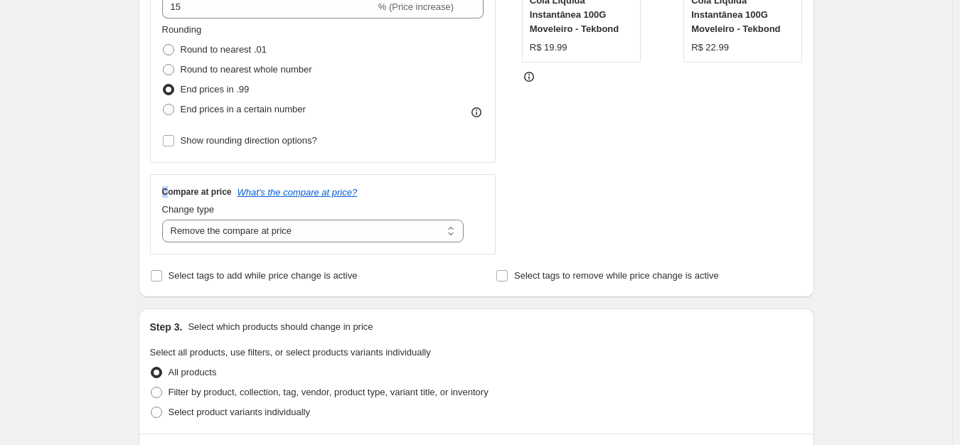
drag, startPoint x: 152, startPoint y: 181, endPoint x: 174, endPoint y: 185, distance: 22.3
click at [174, 185] on div "Step 2. Select how the prices should change Use bulk price change rules Set pro…" at bounding box center [476, 47] width 675 height 499
click at [176, 192] on h3 "Compare at price" at bounding box center [197, 191] width 70 height 11
click at [260, 240] on select "Change the compare at price to the current price (sale) Change the compare at p…" at bounding box center [313, 231] width 302 height 23
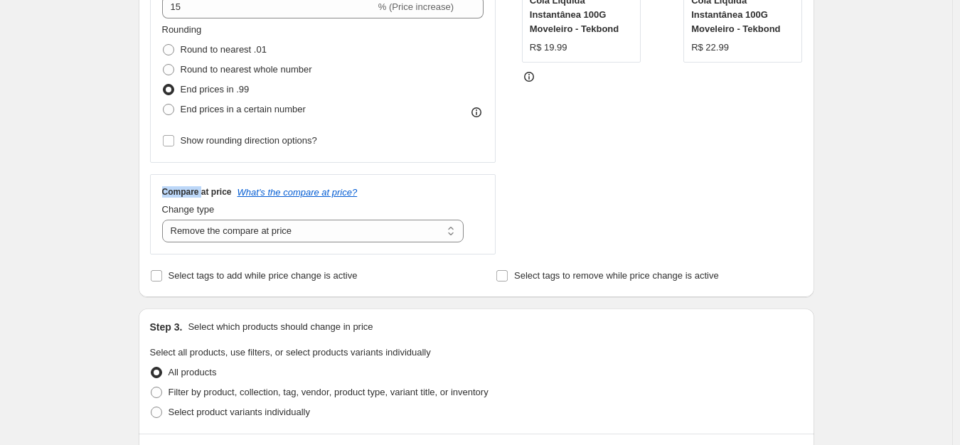
drag, startPoint x: 286, startPoint y: 231, endPoint x: 282, endPoint y: 244, distance: 13.3
click at [286, 231] on select "Change the compare at price to the current price (sale) Change the compare at p…" at bounding box center [313, 231] width 302 height 23
click at [480, 201] on div "Compare at price What's the compare at price? Change type Change the compare at…" at bounding box center [323, 213] width 322 height 55
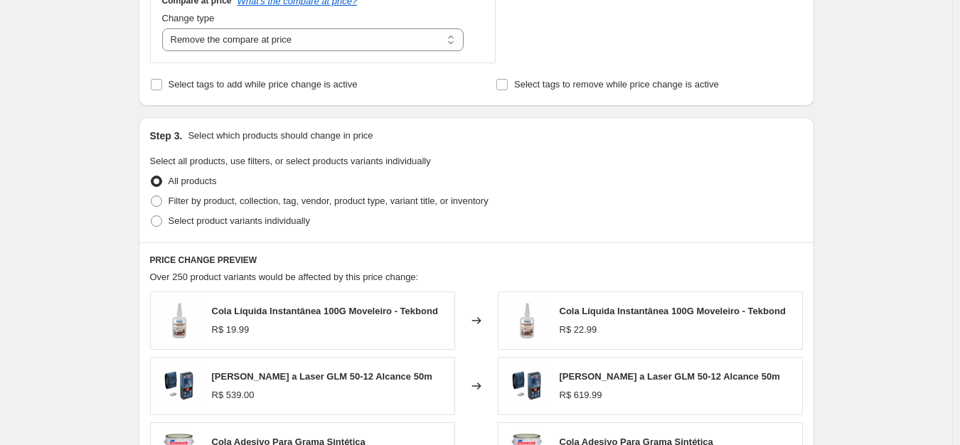
scroll to position [569, 0]
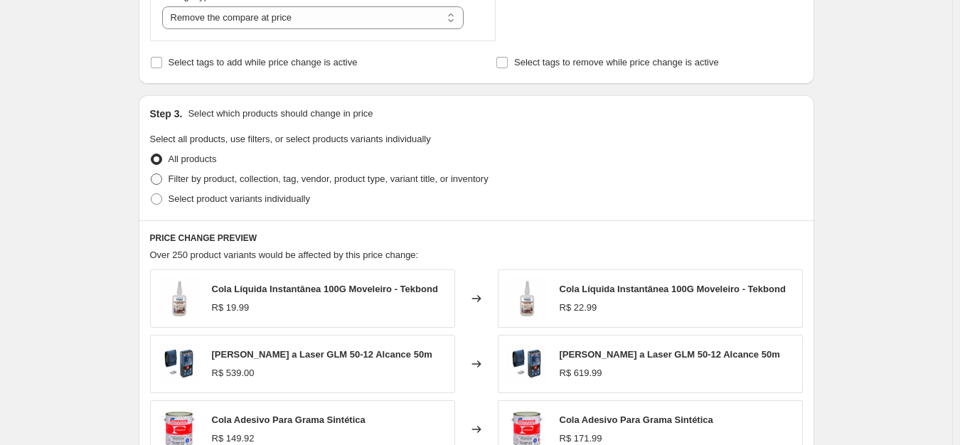
click at [188, 183] on span "Filter by product, collection, tag, vendor, product type, variant title, or inv…" at bounding box center [328, 178] width 320 height 11
click at [151, 174] on input "Filter by product, collection, tag, vendor, product type, variant title, or inv…" at bounding box center [151, 173] width 1 height 1
radio input "true"
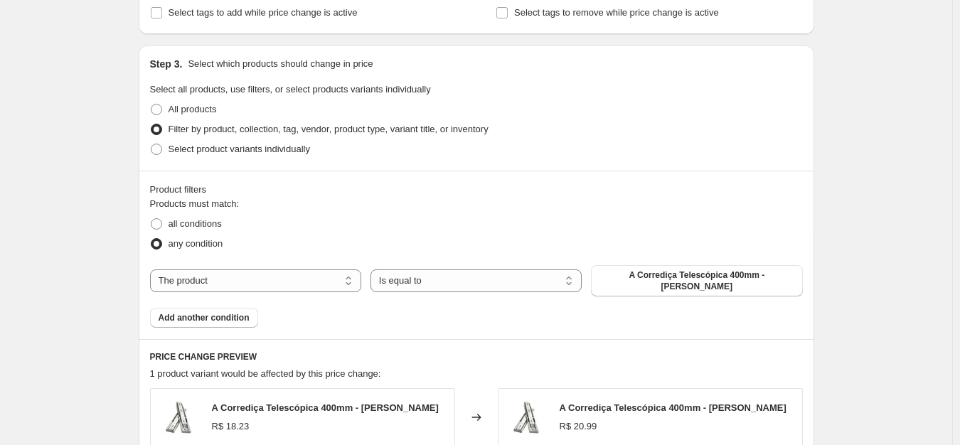
scroll to position [640, 0]
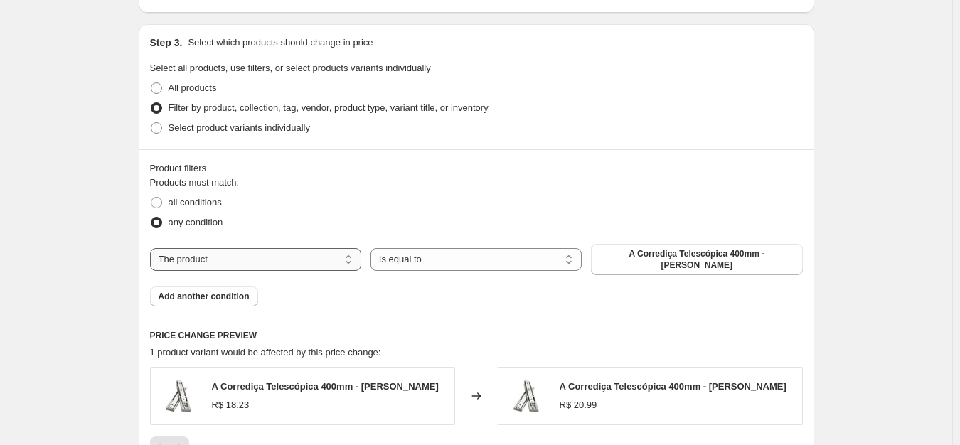
click at [228, 265] on select "The product The product's collection The product's tag The product's vendor The…" at bounding box center [255, 259] width 211 height 23
click at [428, 252] on select "Is equal to Is not equal to" at bounding box center [475, 259] width 211 height 23
click at [267, 253] on select "The product The product's collection The product's tag The product's vendor The…" at bounding box center [255, 259] width 211 height 23
select select "collection"
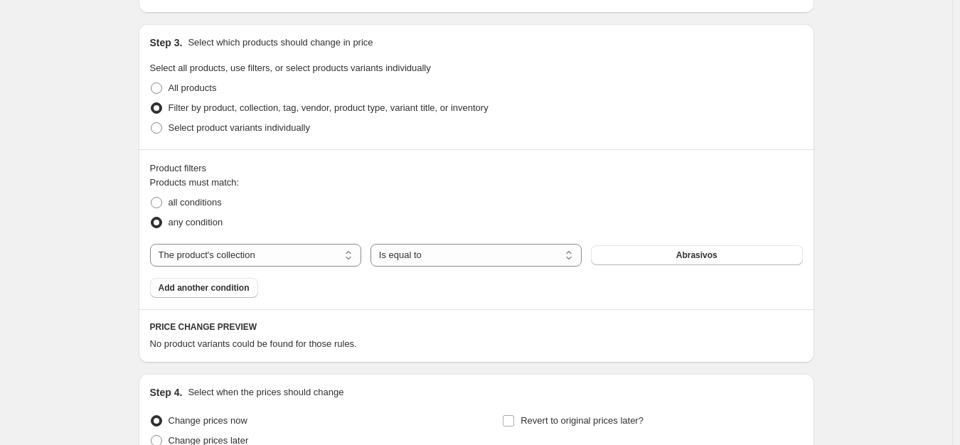
click at [675, 268] on div "Products must match: all conditions any condition The product The product's col…" at bounding box center [476, 237] width 653 height 122
click at [680, 262] on button "Abrasivos" at bounding box center [696, 255] width 211 height 20
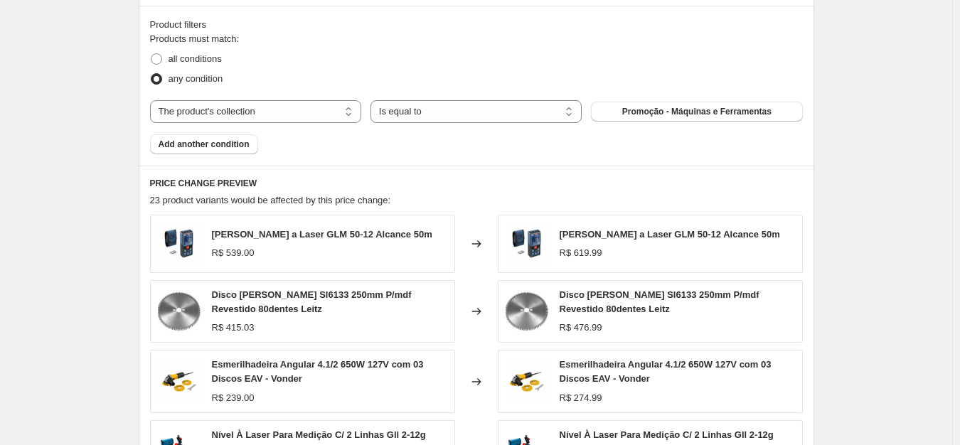
scroll to position [853, 0]
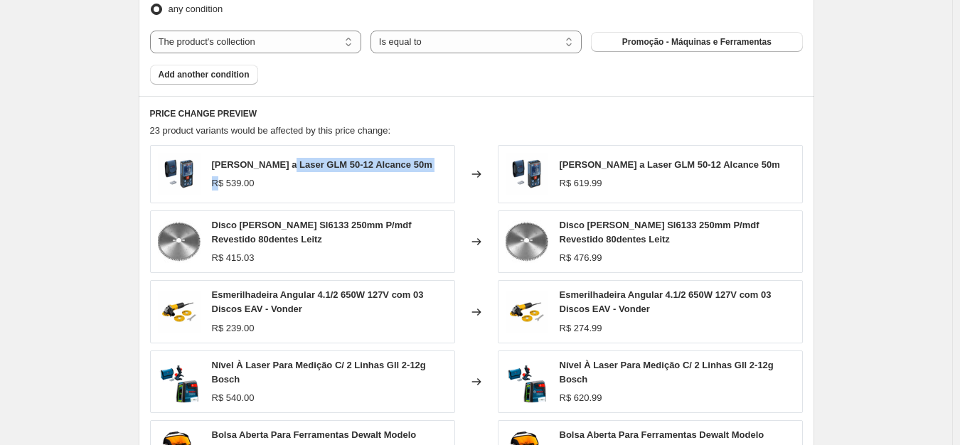
drag, startPoint x: 220, startPoint y: 181, endPoint x: 340, endPoint y: 172, distance: 120.5
click at [314, 168] on div "[PERSON_NAME] a Laser GLM 50-12 Alcance 50m R$ 539.00" at bounding box center [322, 174] width 220 height 33
click at [249, 187] on div "R$ 539.00" at bounding box center [233, 183] width 43 height 14
click at [599, 187] on div "R$ 619.99" at bounding box center [581, 183] width 43 height 14
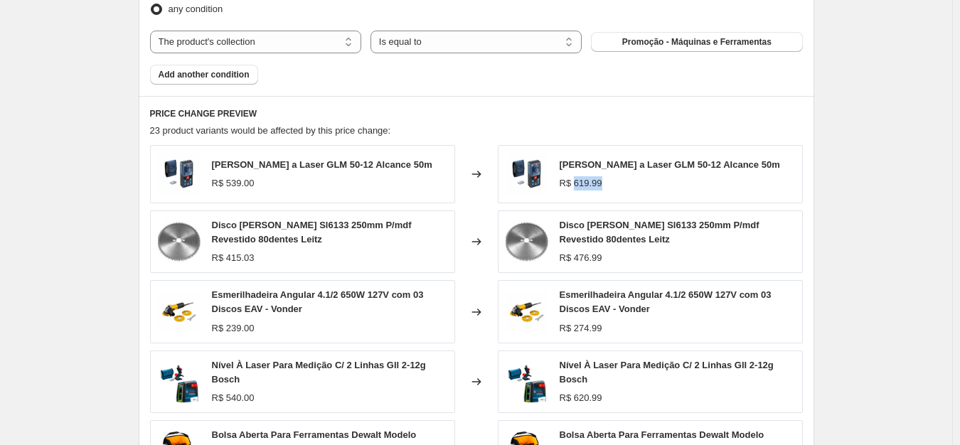
click at [599, 187] on div "R$ 619.99" at bounding box center [581, 183] width 43 height 14
click at [222, 257] on div "R$ 415.03" at bounding box center [233, 258] width 43 height 14
click at [566, 255] on div "R$ 476.99" at bounding box center [581, 258] width 43 height 14
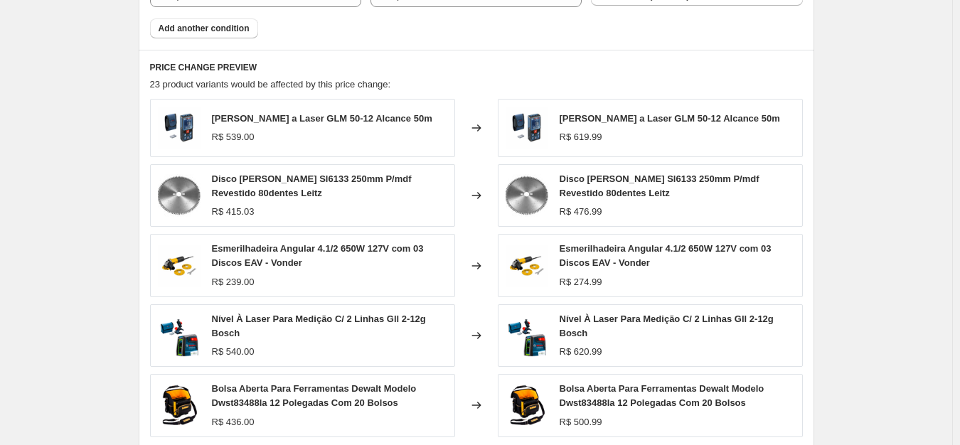
scroll to position [924, 0]
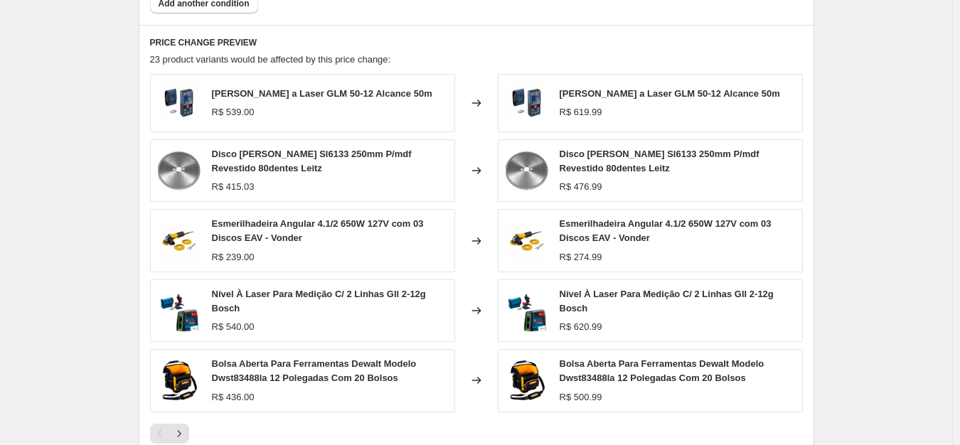
click at [220, 257] on div "R$ 239.00" at bounding box center [233, 257] width 43 height 14
click at [602, 264] on div "R$ 274.99" at bounding box center [581, 257] width 43 height 14
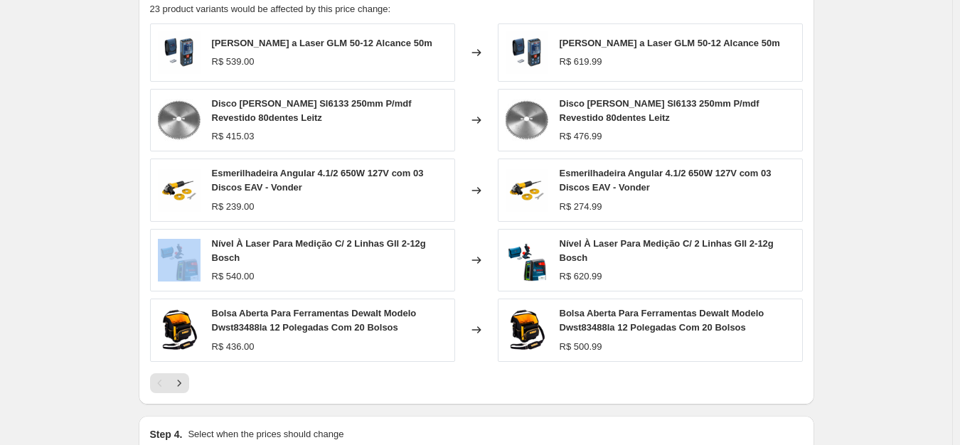
scroll to position [995, 0]
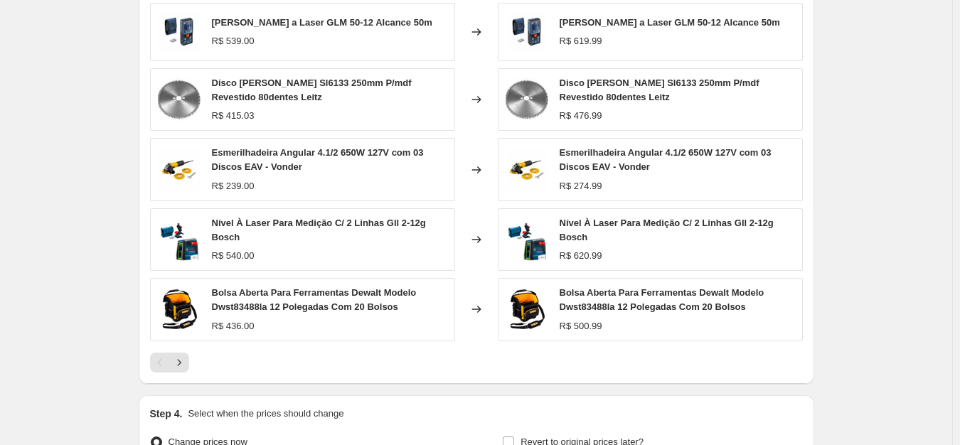
click at [232, 254] on div "R$ 540.00" at bounding box center [233, 256] width 43 height 14
click at [677, 268] on div "Nível À Laser Para Medição C/ 2 Linhas Gll 2-12g Bosch R$ 620.99" at bounding box center [650, 239] width 305 height 63
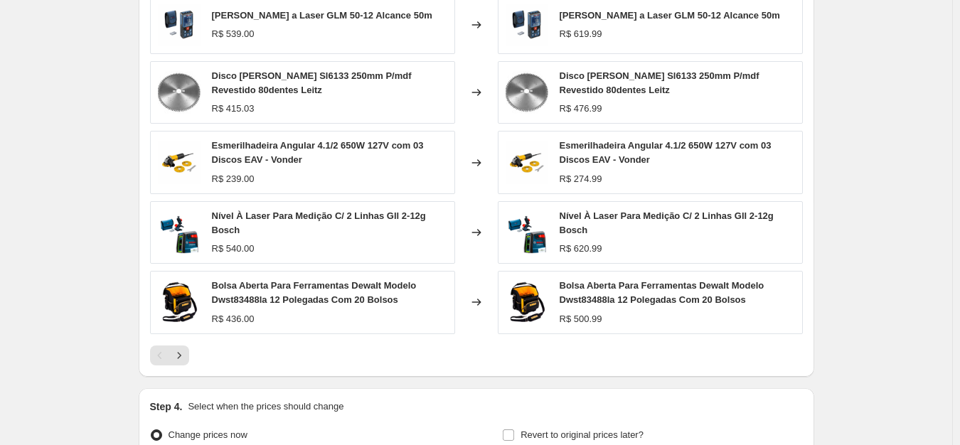
scroll to position [941, 0]
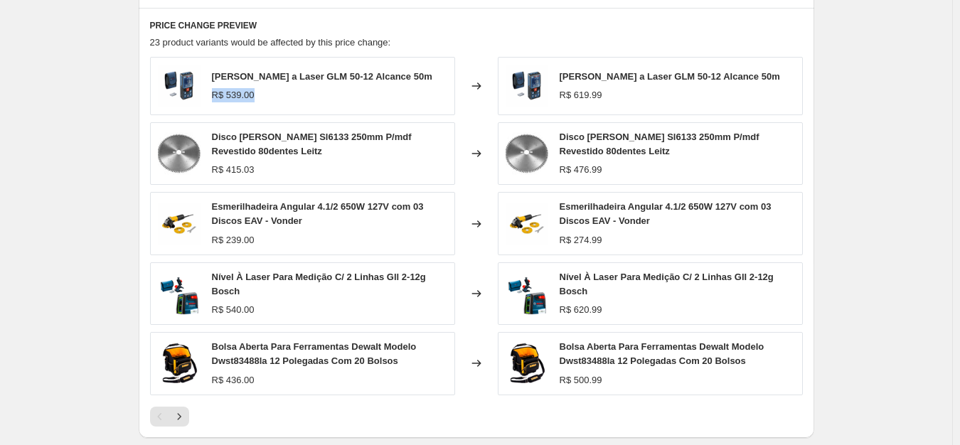
drag, startPoint x: 214, startPoint y: 91, endPoint x: 277, endPoint y: 90, distance: 63.3
click at [273, 90] on div "[PERSON_NAME] a Laser GLM 50-12 Alcance 50m R$ 539.00" at bounding box center [302, 86] width 305 height 58
click at [537, 105] on img at bounding box center [526, 86] width 43 height 43
drag, startPoint x: 565, startPoint y: 97, endPoint x: 658, endPoint y: 100, distance: 93.2
click at [652, 100] on div "R$ 619.99" at bounding box center [670, 95] width 220 height 14
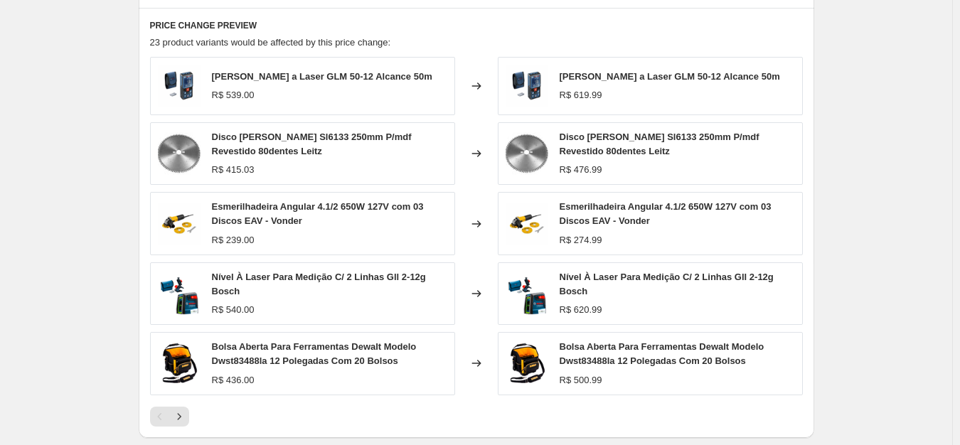
click at [638, 132] on span "Disco [PERSON_NAME] Sl6133 250mm P/mdf Revestido 80dentes Leitz" at bounding box center [660, 144] width 200 height 25
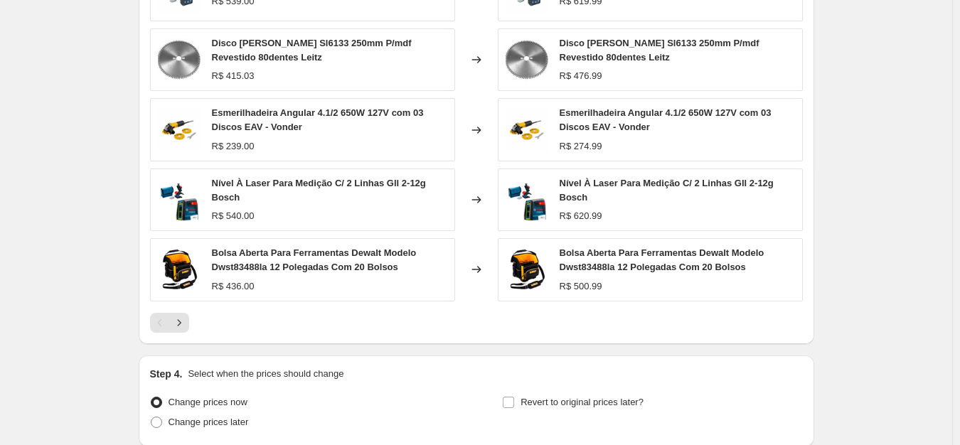
scroll to position [1155, 0]
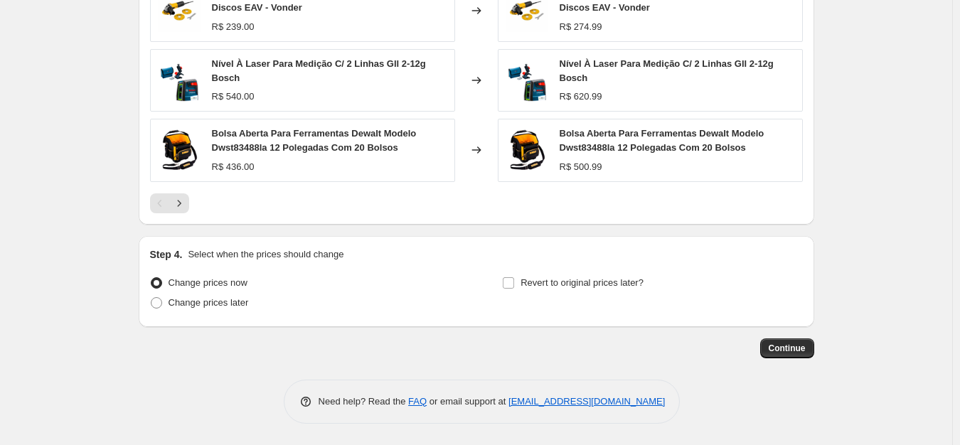
click at [197, 204] on div at bounding box center [476, 203] width 653 height 20
click at [186, 203] on icon "Next" at bounding box center [179, 203] width 14 height 14
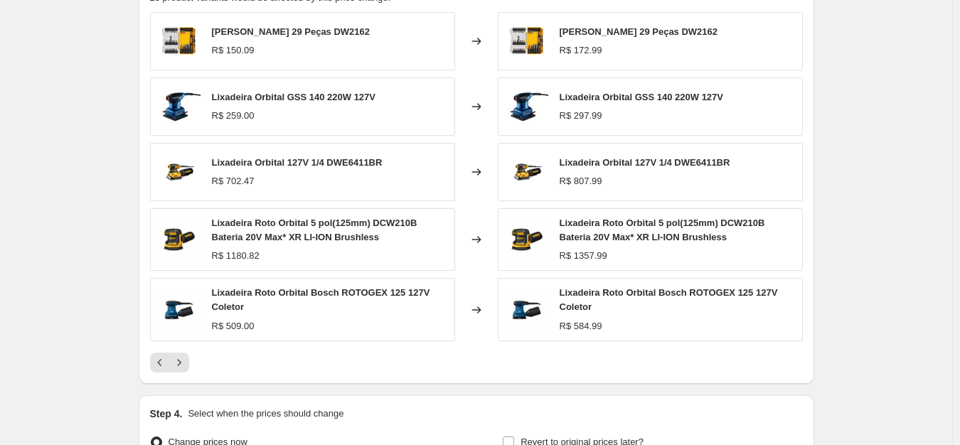
scroll to position [852, 0]
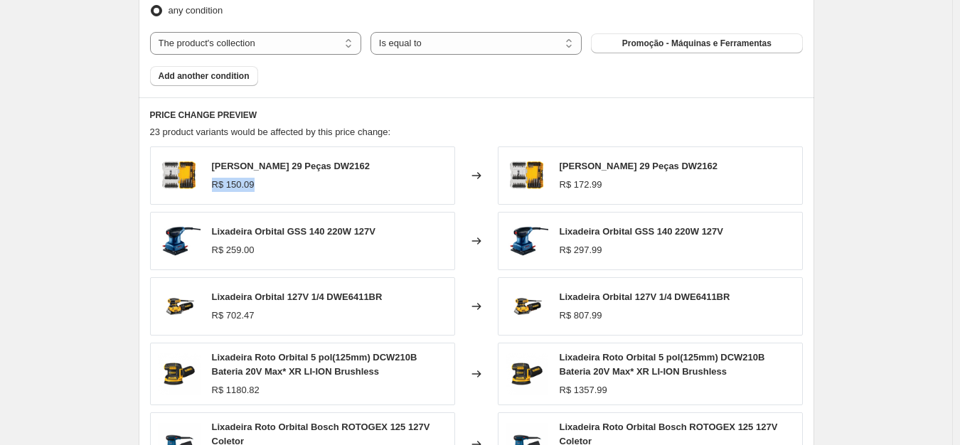
drag, startPoint x: 282, startPoint y: 180, endPoint x: 328, endPoint y: 186, distance: 46.7
click at [296, 178] on div "R$ 150.09" at bounding box center [291, 185] width 159 height 14
click at [399, 203] on div "[PERSON_NAME] 29 Peças DW2162 R$ 150.09" at bounding box center [302, 175] width 305 height 58
drag, startPoint x: 234, startPoint y: 184, endPoint x: 257, endPoint y: 176, distance: 24.7
click at [257, 176] on div "[PERSON_NAME] 29 Peças DW2162 R$ 150.09" at bounding box center [291, 175] width 159 height 33
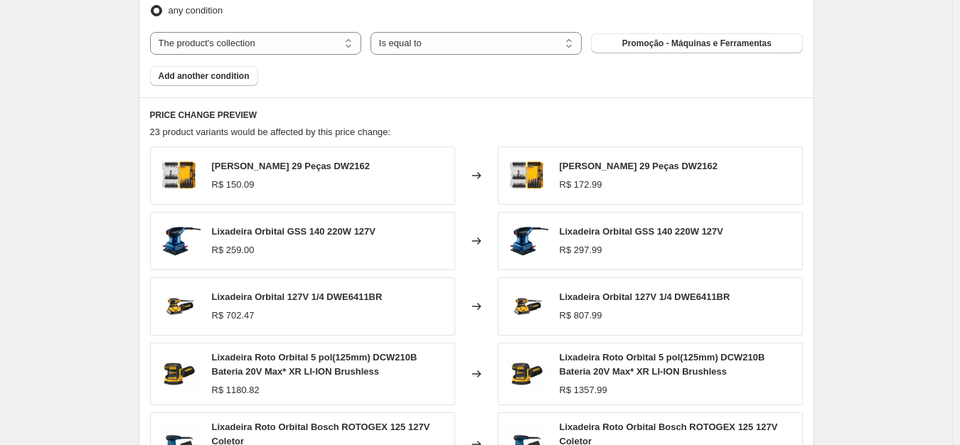
click at [315, 163] on span "[PERSON_NAME] 29 Peças DW2162" at bounding box center [291, 166] width 159 height 11
copy span "[PERSON_NAME] 29 Peças DW2162"
drag, startPoint x: 221, startPoint y: 191, endPoint x: 292, endPoint y: 168, distance: 74.6
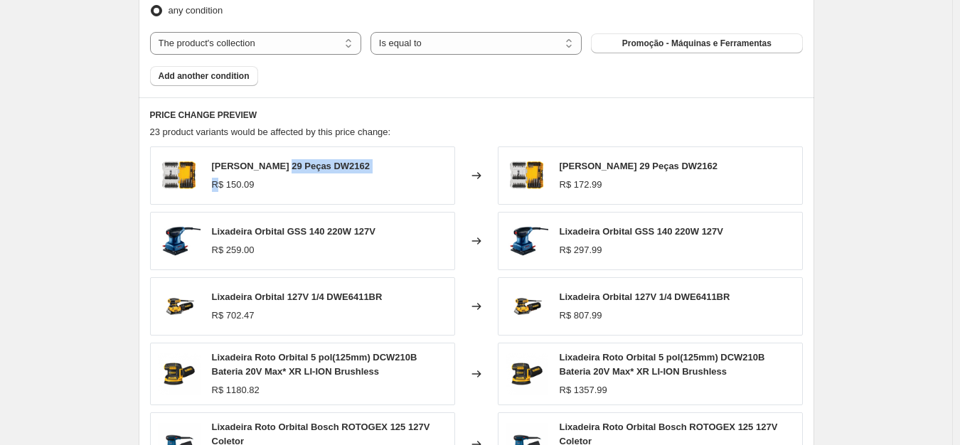
click at [285, 173] on div "[PERSON_NAME] 29 Peças DW2162 R$ 150.09" at bounding box center [291, 175] width 159 height 33
click at [196, 166] on img at bounding box center [179, 175] width 43 height 43
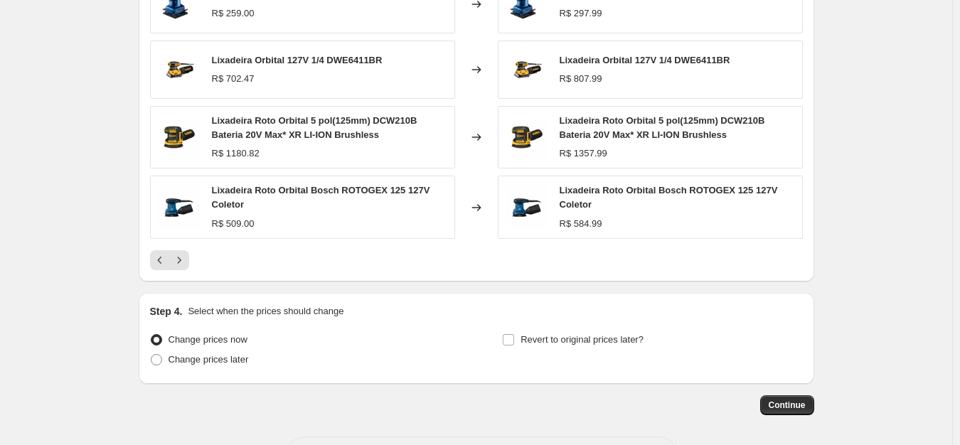
scroll to position [1145, 0]
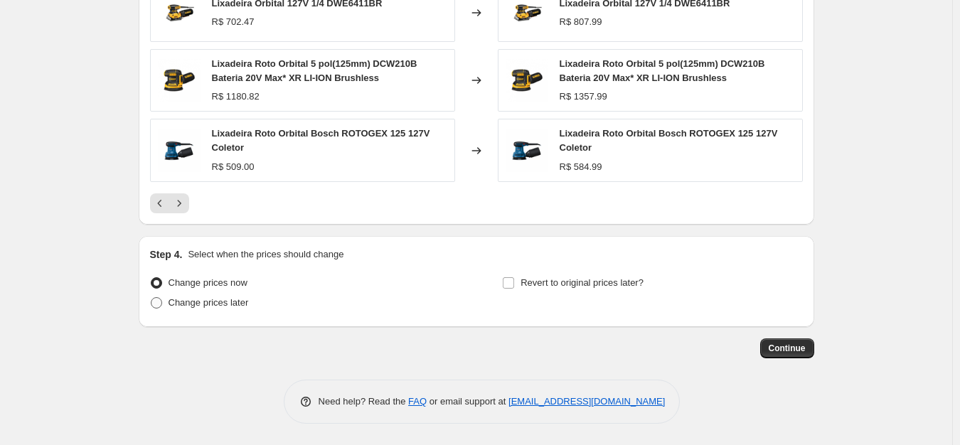
click at [202, 299] on span "Change prices later" at bounding box center [208, 302] width 80 height 11
click at [151, 298] on input "Change prices later" at bounding box center [151, 297] width 1 height 1
radio input "true"
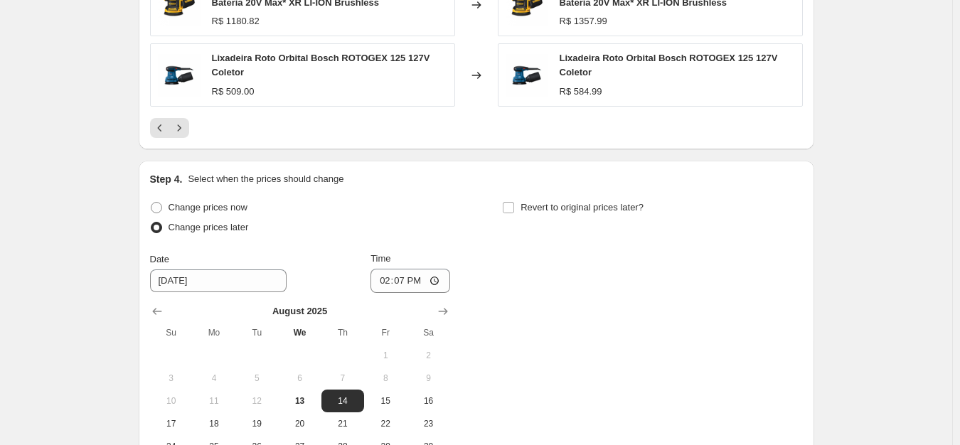
scroll to position [1359, 0]
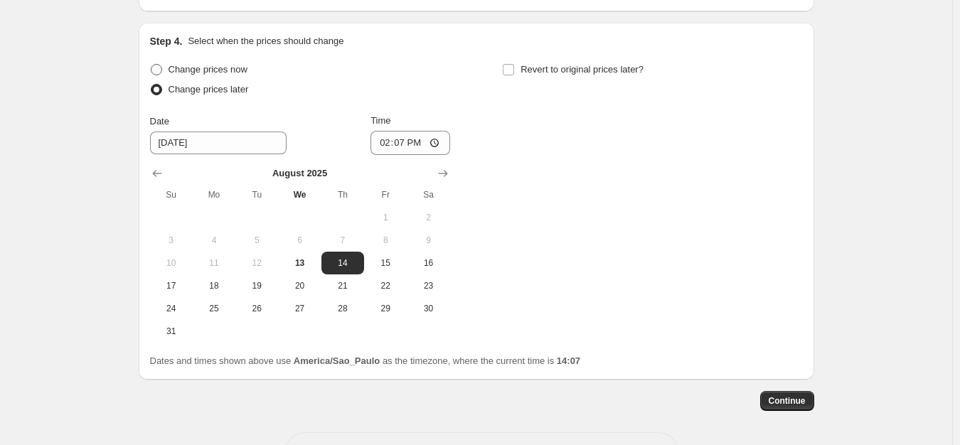
click at [213, 67] on span "Change prices now" at bounding box center [207, 69] width 79 height 11
click at [151, 65] on input "Change prices now" at bounding box center [151, 64] width 1 height 1
radio input "true"
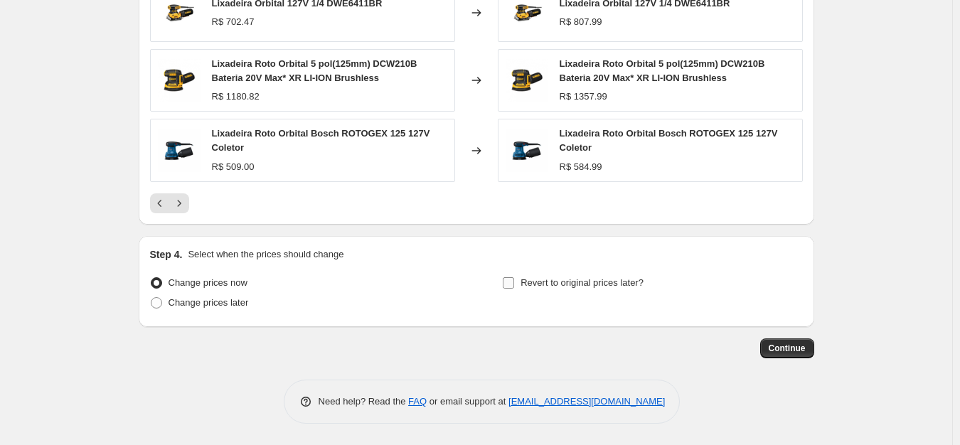
click at [572, 284] on span "Revert to original prices later?" at bounding box center [581, 282] width 123 height 11
click at [514, 284] on input "Revert to original prices later?" at bounding box center [508, 282] width 11 height 11
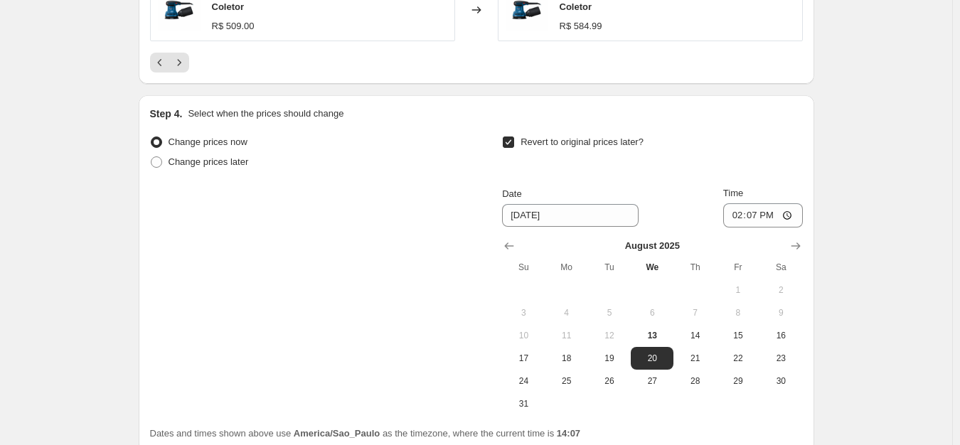
scroll to position [1359, 0]
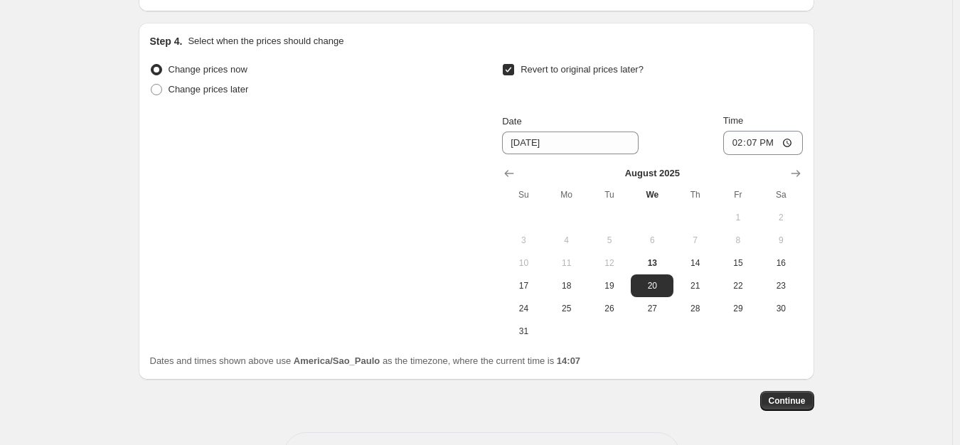
click at [523, 64] on label "Revert to original prices later?" at bounding box center [572, 70] width 141 height 20
click at [514, 64] on input "Revert to original prices later?" at bounding box center [508, 69] width 11 height 11
checkbox input "false"
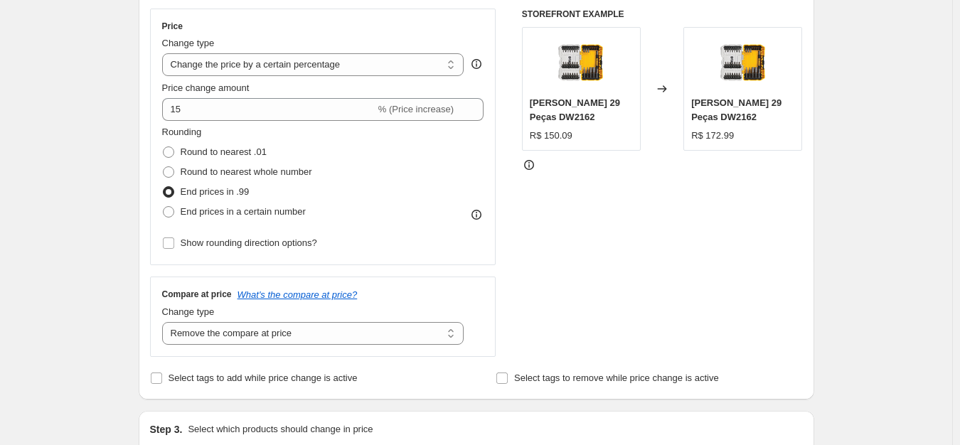
scroll to position [0, 0]
